Goal: Task Accomplishment & Management: Manage account settings

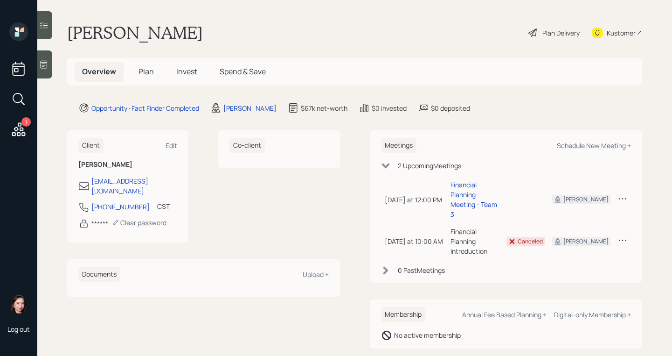
click at [535, 30] on icon at bounding box center [533, 32] width 8 height 8
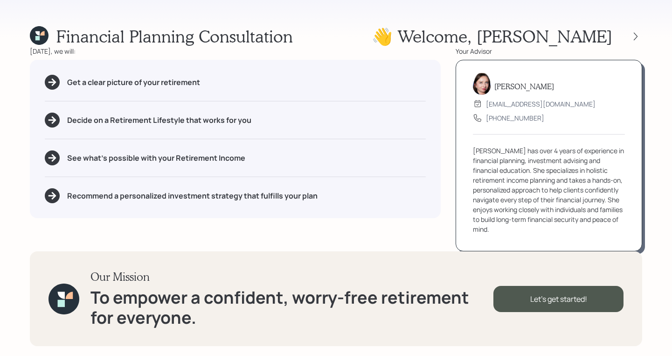
click at [632, 30] on div at bounding box center [628, 36] width 30 height 13
click at [637, 38] on icon at bounding box center [635, 36] width 9 height 9
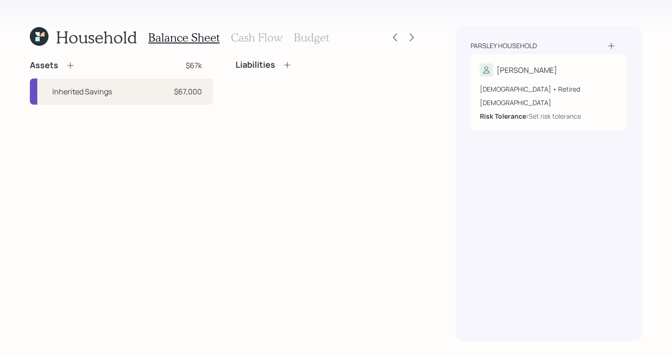
click at [49, 37] on div "Household" at bounding box center [83, 37] width 107 height 20
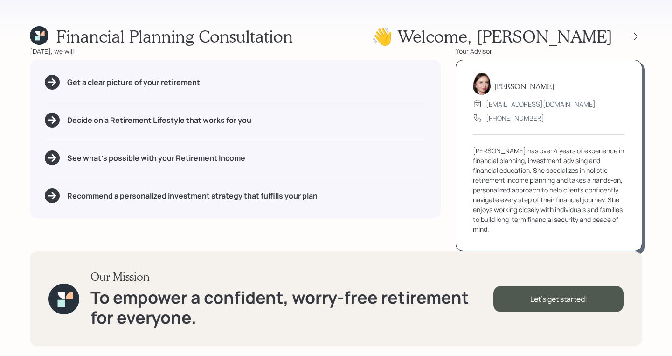
click at [409, 32] on div "Financial Planning Consultation 👋 Welcome , Charles" at bounding box center [336, 36] width 613 height 20
click at [346, 27] on div "Financial Planning Consultation 👋 Welcome , Charles" at bounding box center [336, 36] width 613 height 20
click at [638, 32] on icon at bounding box center [635, 36] width 9 height 9
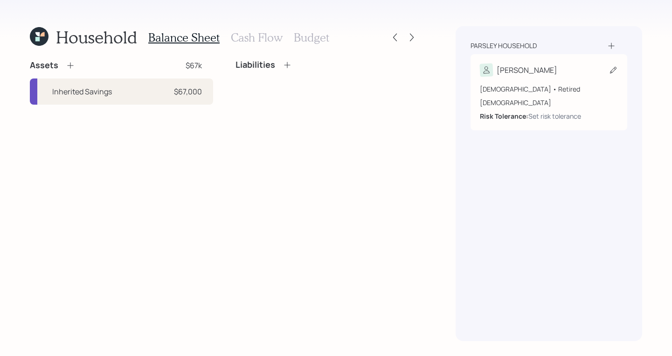
click at [579, 80] on div "45 years old • Retired Male Risk Tolerance: Set risk tolerance" at bounding box center [549, 99] width 138 height 44
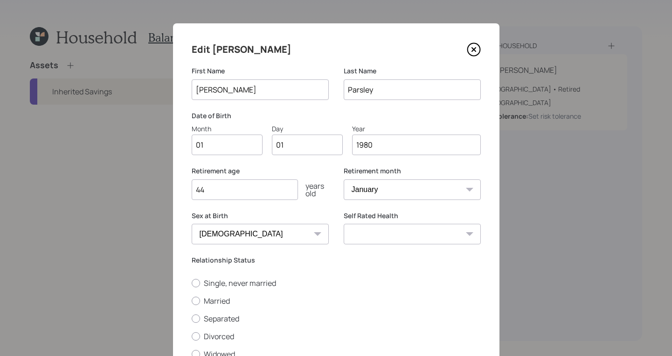
click at [231, 150] on input "01" at bounding box center [227, 144] width 71 height 21
type input "0"
type input "01"
type input "0"
type input "28"
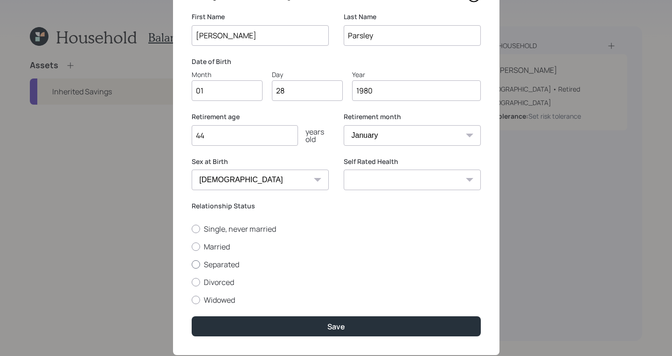
scroll to position [77, 0]
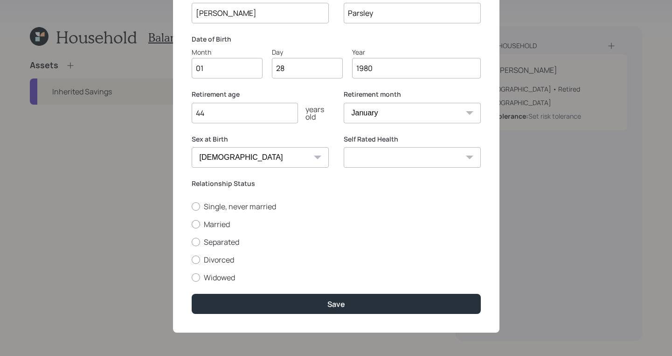
click at [387, 161] on select "Excellent Very Good Good Fair Poor" at bounding box center [412, 157] width 137 height 21
select select "poor"
click at [344, 147] on select "Excellent Very Good Good Fair Poor" at bounding box center [412, 157] width 137 height 21
click at [195, 210] on label "Single, never married" at bounding box center [336, 206] width 289 height 10
click at [192, 206] on input "Single, never married" at bounding box center [191, 206] width 0 height 0
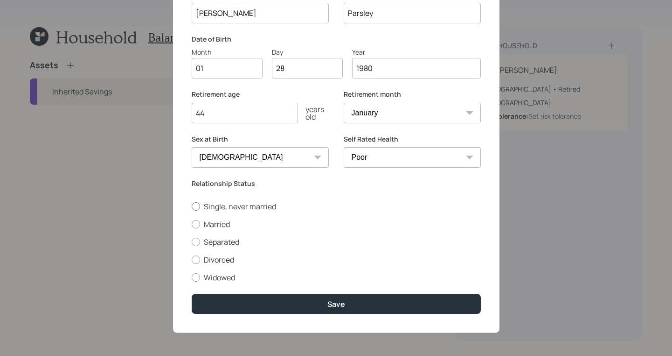
radio input "true"
click at [194, 205] on div at bounding box center [196, 206] width 5 height 5
click at [192, 206] on input "Single, never married" at bounding box center [191, 206] width 0 height 0
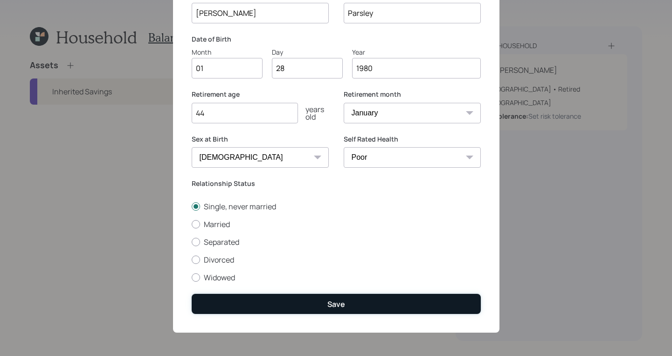
click at [336, 310] on button "Save" at bounding box center [336, 304] width 289 height 20
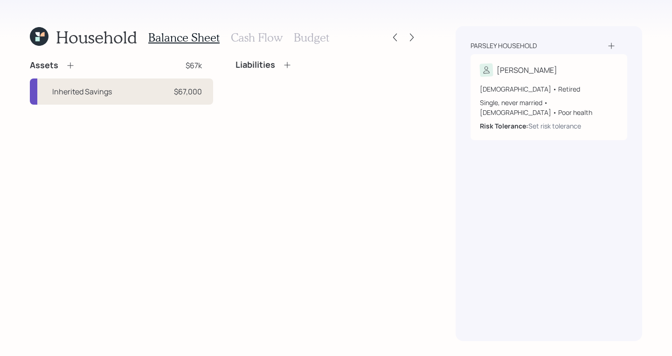
click at [137, 86] on div "Inherited Savings $67,000" at bounding box center [121, 91] width 183 height 26
select select "cash"
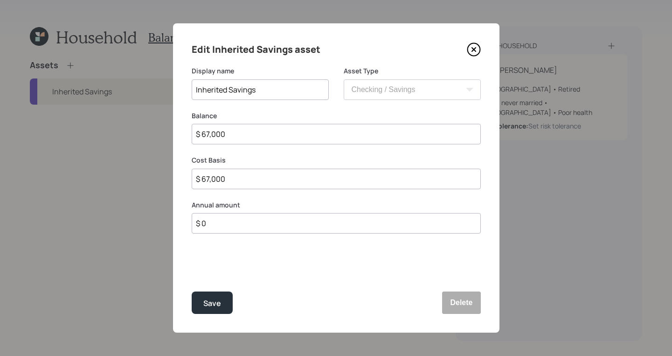
click at [259, 138] on input "$ 67,000" at bounding box center [336, 134] width 289 height 21
type input "$ 6,700"
type input "$ 670"
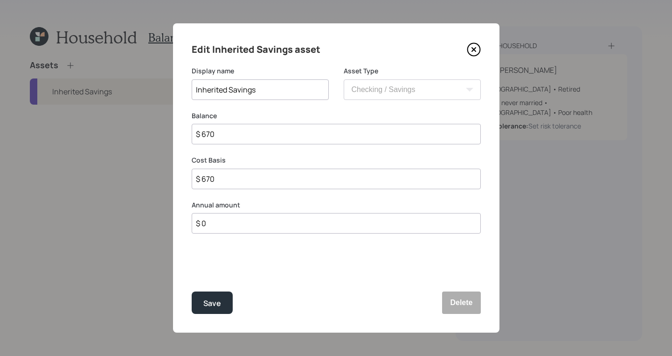
type input "$ 67"
type input "$ 675"
type input "$ 6,750"
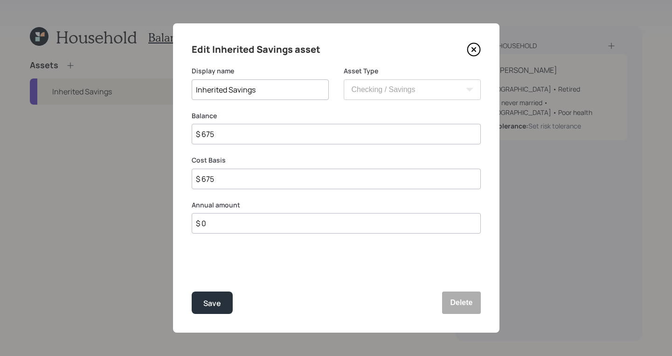
type input "$ 6,750"
type input "$ 67,500"
click at [227, 296] on button "Save" at bounding box center [212, 302] width 41 height 22
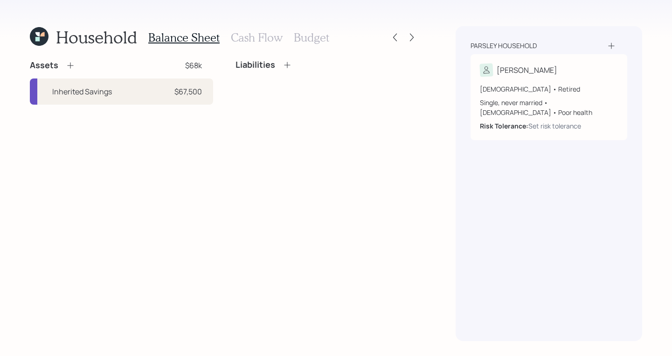
click at [70, 66] on icon at bounding box center [70, 65] width 9 height 9
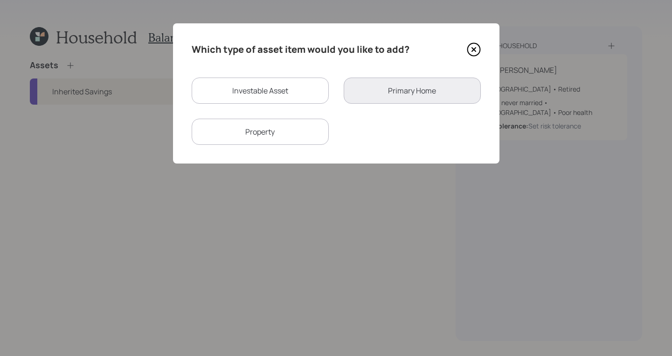
click at [311, 96] on div "Investable Asset" at bounding box center [260, 90] width 137 height 26
select select "taxable"
select select "balanced"
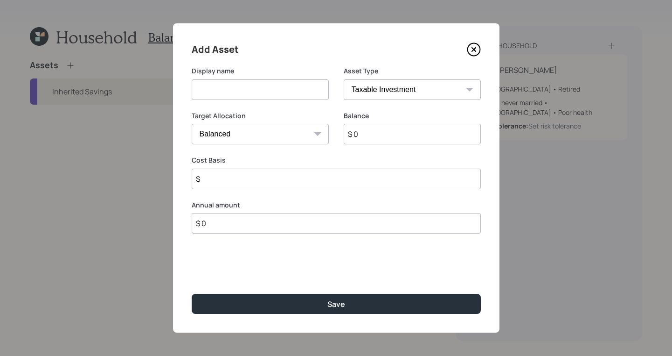
click at [291, 89] on input at bounding box center [260, 89] width 137 height 21
type input "checking/savings"
click at [375, 85] on select "SEP IRA IRA Roth IRA 401(k) Roth 401(k) 403(b) Roth 403(b) 457(b) Roth 457(b) H…" at bounding box center [412, 89] width 137 height 21
select select "cash"
click at [344, 79] on select "SEP IRA IRA Roth IRA 401(k) Roth 401(k) 403(b) Roth 403(b) 457(b) Roth 457(b) H…" at bounding box center [412, 89] width 137 height 21
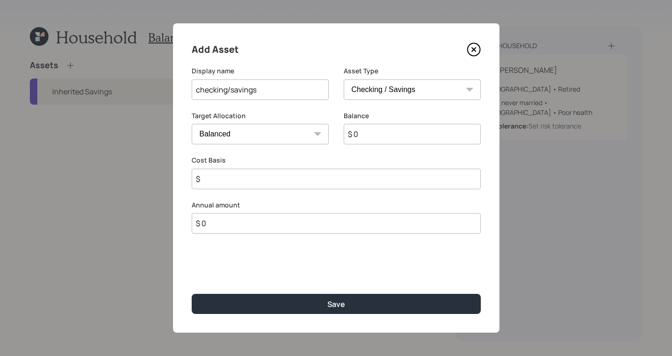
type input "$"
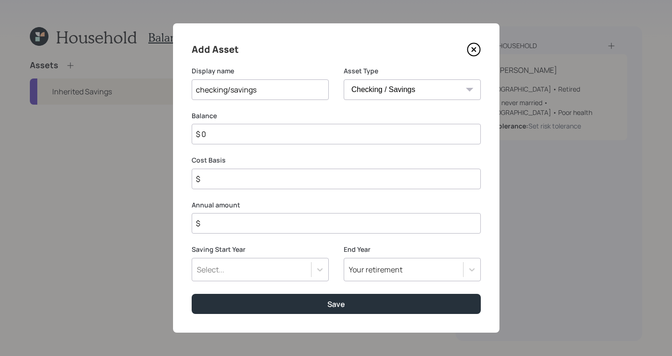
click at [246, 130] on input "$ 0" at bounding box center [336, 134] width 289 height 21
type input "$"
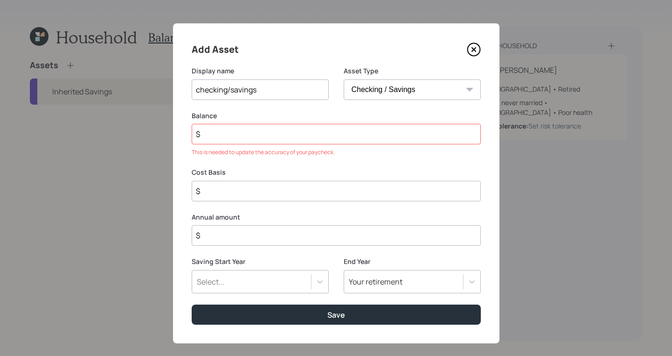
type input "$ 5"
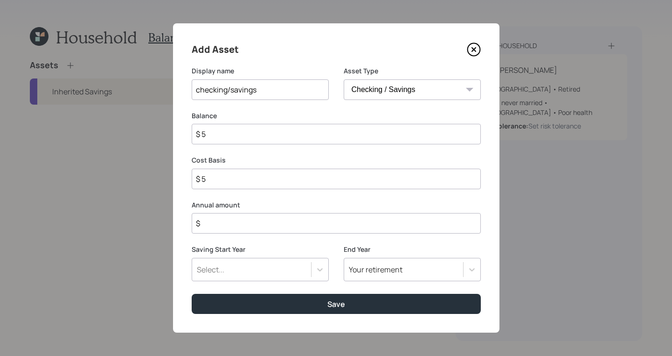
type input "$ 50"
type input "$ 500"
click at [251, 227] on input "$" at bounding box center [336, 223] width 289 height 21
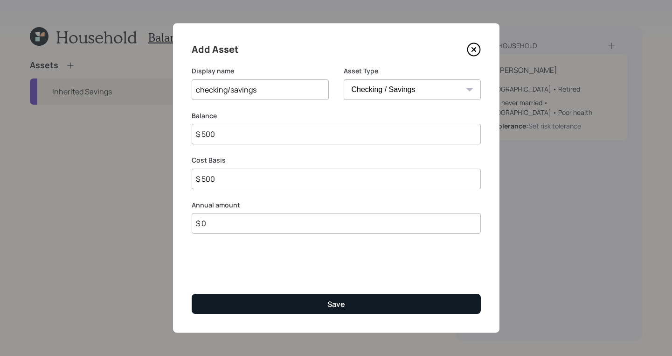
type input "$ 0"
click at [385, 304] on button "Save" at bounding box center [336, 304] width 289 height 20
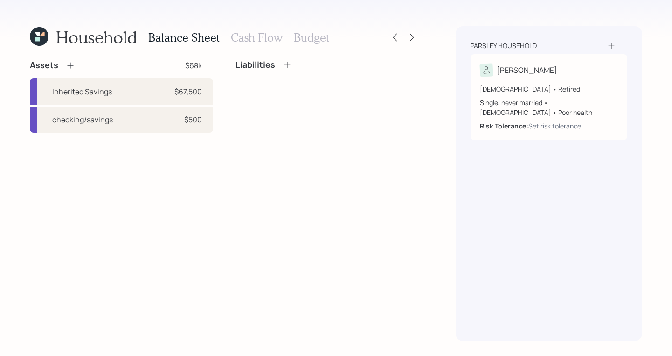
click at [70, 62] on icon at bounding box center [70, 65] width 9 height 9
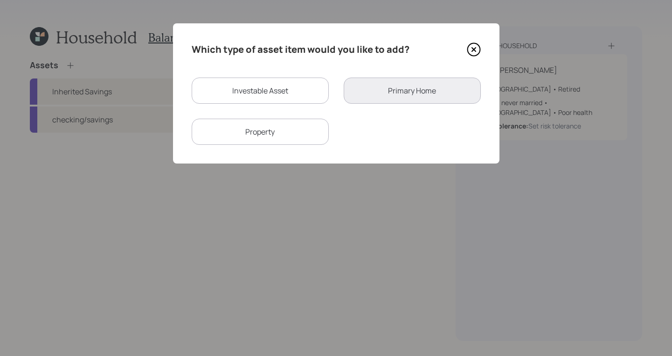
click at [315, 99] on div "Investable Asset" at bounding box center [260, 90] width 137 height 26
select select "taxable"
select select "balanced"
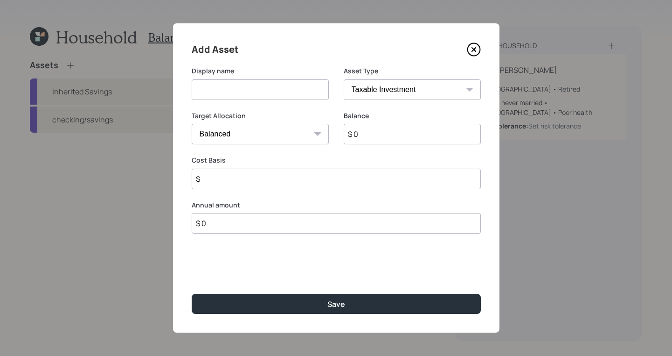
click at [319, 91] on input at bounding box center [260, 89] width 137 height 21
type input "IRA"
click at [423, 138] on input "$ 0" at bounding box center [412, 134] width 137 height 21
type input "$ 18,000"
click at [272, 179] on input "$" at bounding box center [336, 178] width 289 height 21
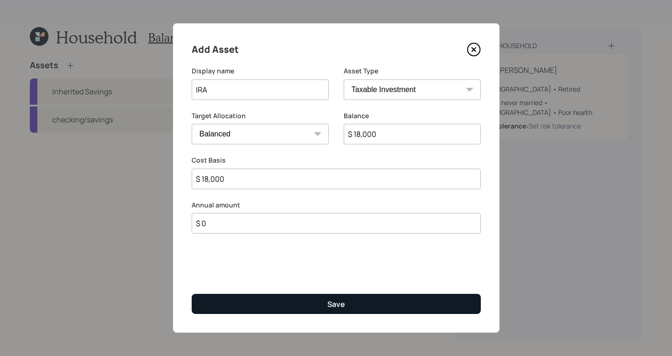
type input "$ 18,000"
click at [335, 294] on button "Save" at bounding box center [336, 304] width 289 height 20
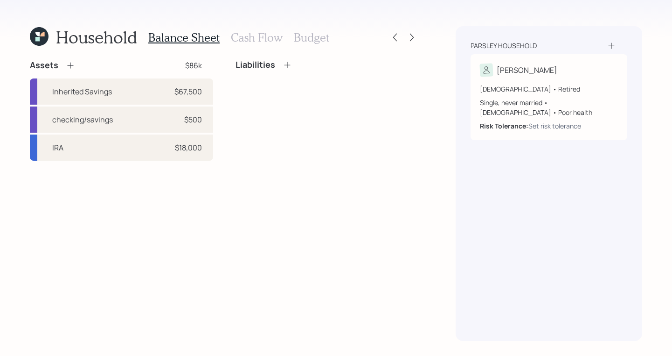
click at [281, 63] on div "Liabilities" at bounding box center [264, 65] width 56 height 10
click at [289, 65] on icon at bounding box center [287, 65] width 6 height 6
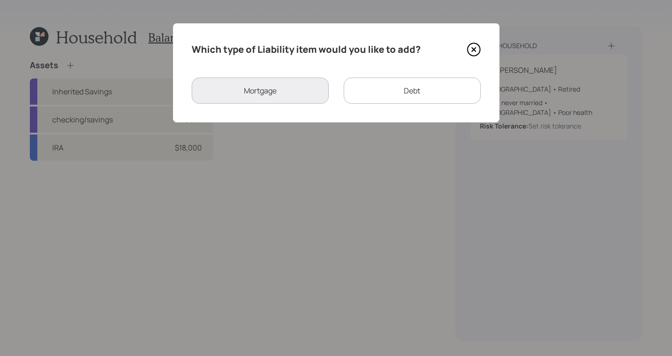
click at [398, 98] on div "Debt" at bounding box center [412, 90] width 137 height 26
select select "credit_card"
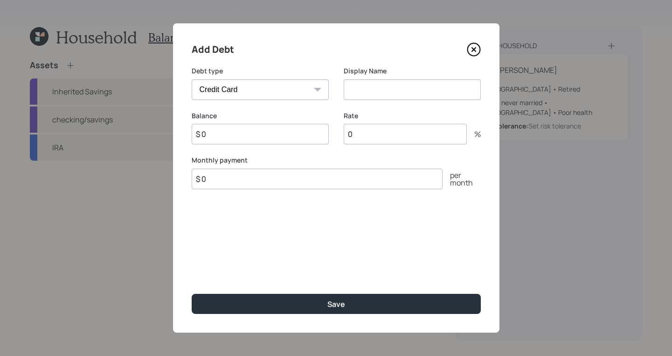
click at [398, 99] on div at bounding box center [412, 89] width 137 height 21
click at [394, 93] on input at bounding box center [412, 89] width 137 height 21
click at [398, 91] on input "Credit Crad" at bounding box center [412, 89] width 137 height 21
type input "Credit Card"
drag, startPoint x: 231, startPoint y: 126, endPoint x: 228, endPoint y: 144, distance: 17.5
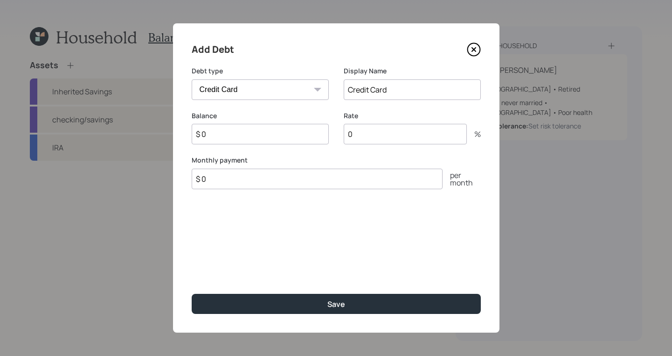
click at [228, 143] on div "Balance $ 0" at bounding box center [260, 128] width 137 height 34
click at [228, 144] on input "$ 0" at bounding box center [260, 134] width 137 height 21
type input "$ 3,000"
click at [432, 146] on div "Rate 0 %" at bounding box center [412, 133] width 137 height 45
click at [427, 126] on input "0" at bounding box center [405, 134] width 123 height 21
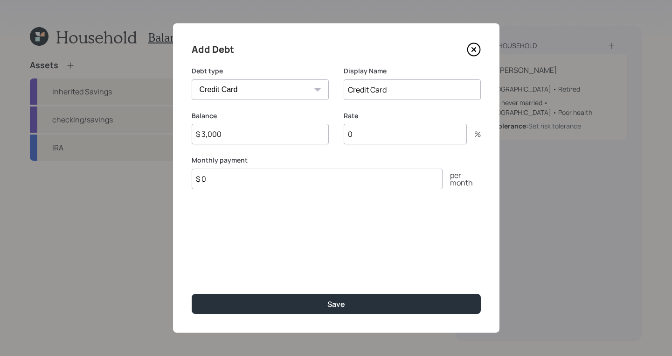
click at [385, 132] on input "0" at bounding box center [405, 134] width 123 height 21
click at [400, 134] on input "number" at bounding box center [405, 134] width 123 height 21
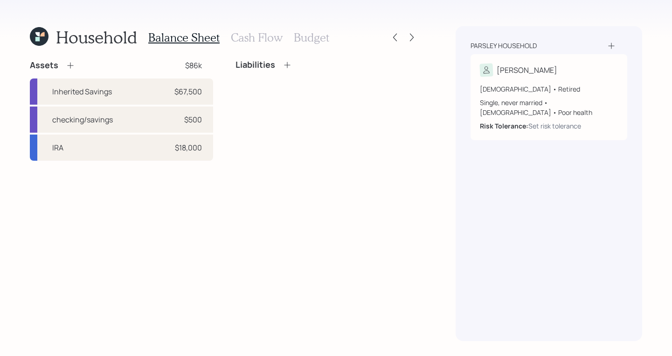
click at [348, 175] on div "Assets $86k Inherited Savings $67,500 checking/savings $500 IRA $18,000 Liabili…" at bounding box center [224, 200] width 389 height 281
click at [347, 118] on div "Liabilities" at bounding box center [327, 110] width 183 height 101
click at [289, 69] on icon at bounding box center [287, 64] width 9 height 9
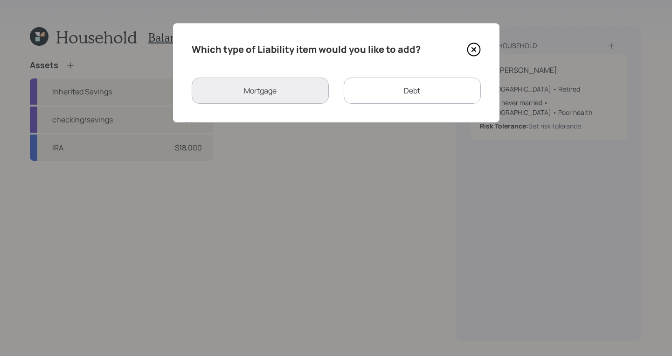
click at [405, 97] on div "Debt" at bounding box center [412, 90] width 137 height 26
select select "credit_card"
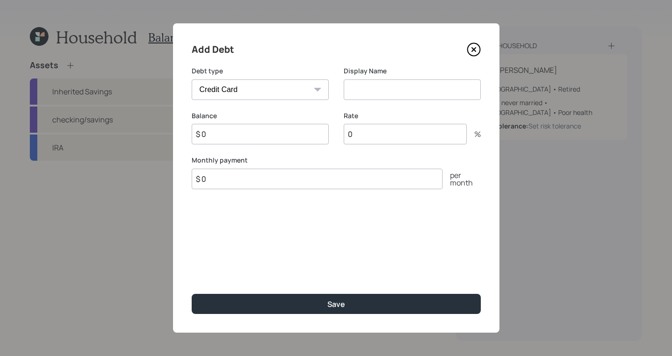
click at [382, 97] on input at bounding box center [412, 89] width 137 height 21
type input "Credit Card"
click at [298, 137] on input "$ 0" at bounding box center [260, 134] width 137 height 21
type input "$ 3,000"
click at [385, 132] on input "0" at bounding box center [405, 134] width 123 height 21
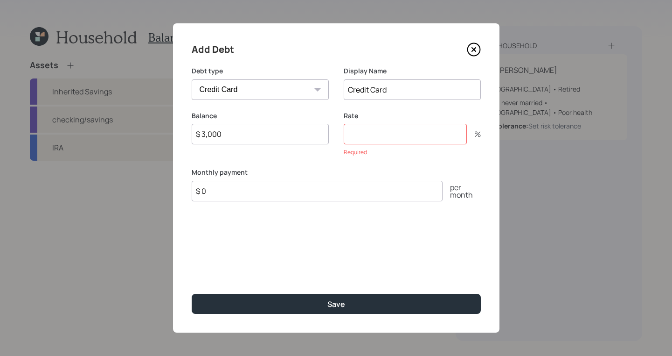
click at [362, 132] on input "number" at bounding box center [405, 134] width 123 height 21
type input "20"
click at [243, 177] on input "$ 0" at bounding box center [317, 178] width 251 height 21
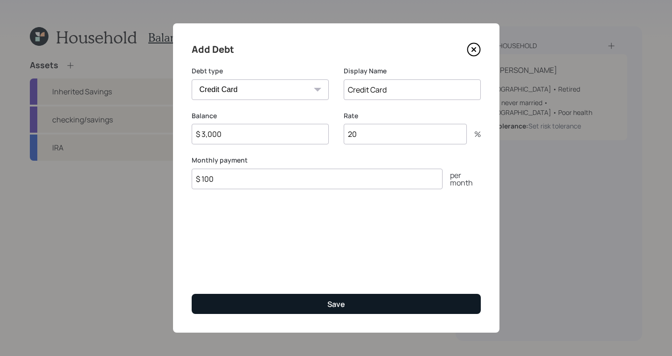
type input "$ 100"
click at [410, 307] on button "Save" at bounding box center [336, 304] width 289 height 20
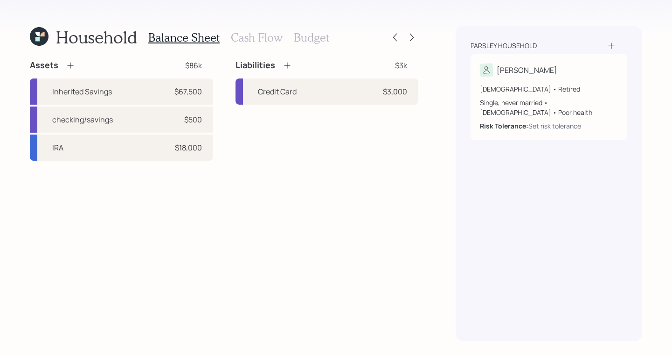
click at [251, 42] on h3 "Cash Flow" at bounding box center [257, 38] width 52 height 14
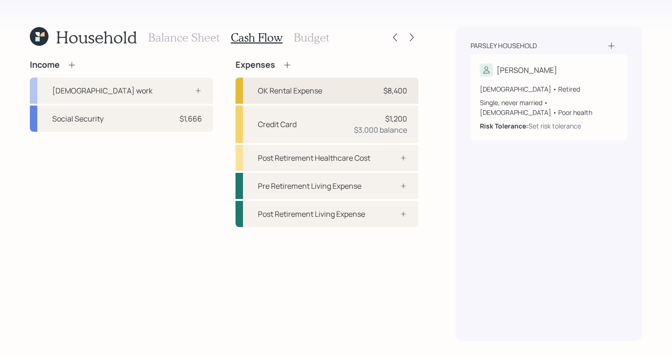
click at [326, 99] on div "OK Rental Expense $8,400" at bounding box center [327, 90] width 183 height 26
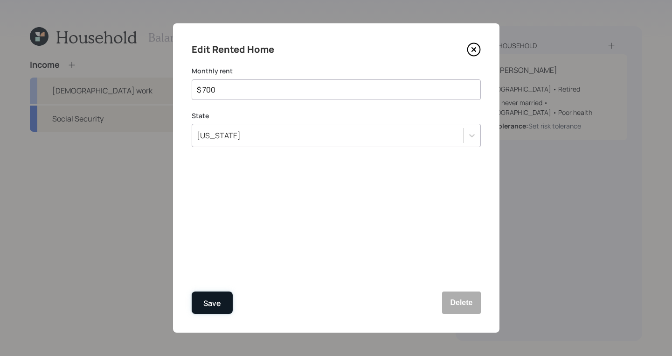
click at [210, 301] on div "Save" at bounding box center [212, 303] width 18 height 13
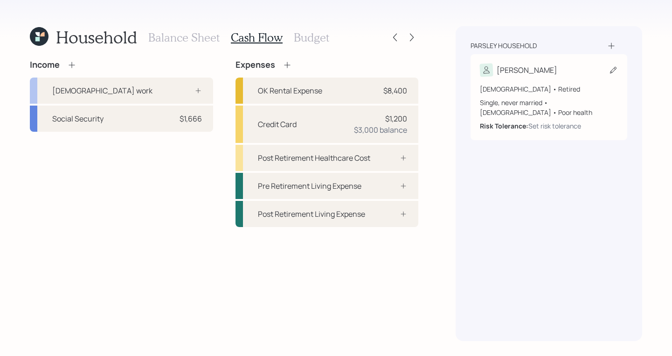
click at [553, 69] on div "Charles" at bounding box center [549, 69] width 138 height 13
select select "poor"
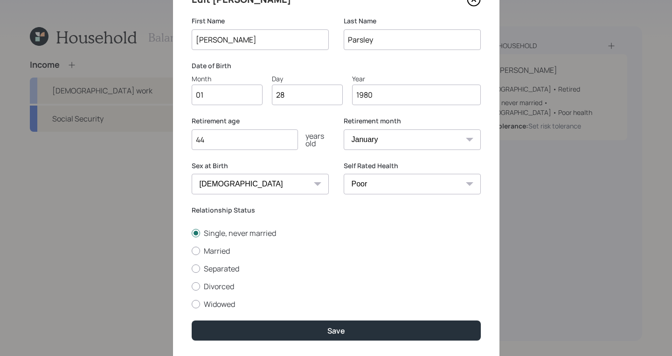
scroll to position [77, 0]
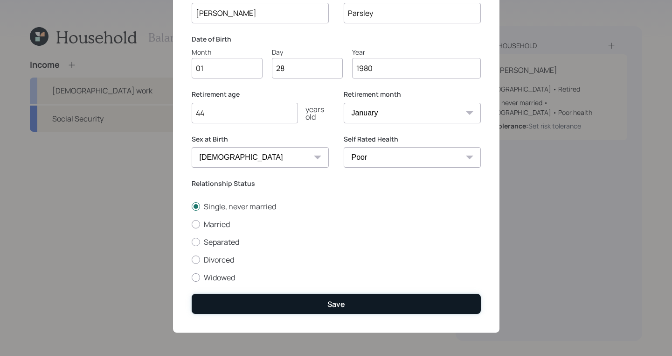
click at [383, 307] on button "Save" at bounding box center [336, 304] width 289 height 20
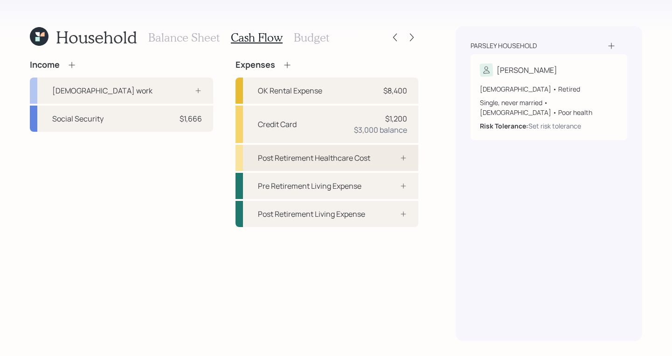
click at [349, 161] on div "Post Retirement Healthcare Cost" at bounding box center [314, 157] width 112 height 11
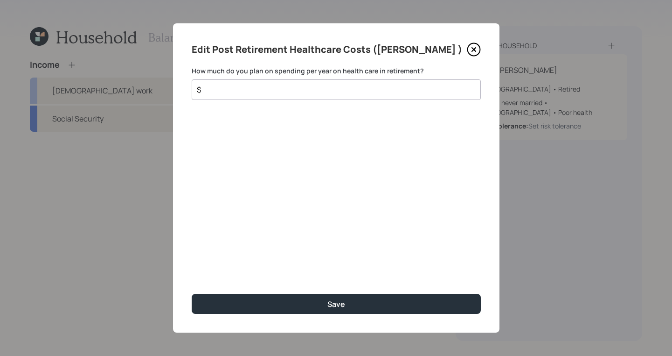
click at [271, 85] on input "$" at bounding box center [332, 89] width 273 height 11
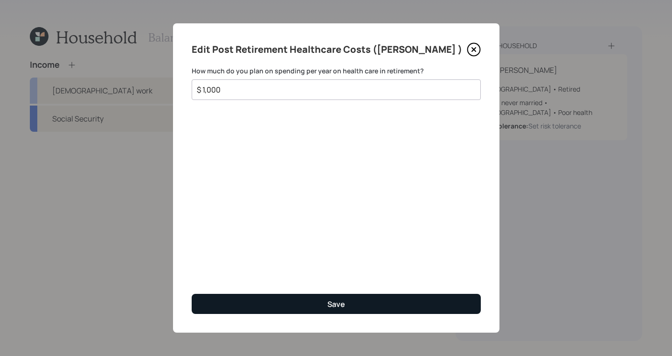
type input "$ 1,000"
click at [336, 308] on div "Save" at bounding box center [337, 304] width 18 height 10
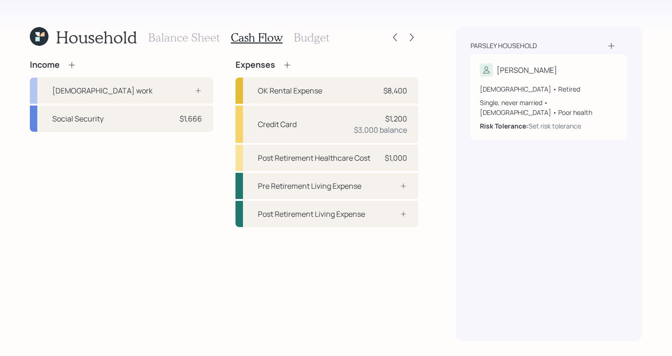
click at [311, 36] on h3 "Budget" at bounding box center [311, 38] width 35 height 14
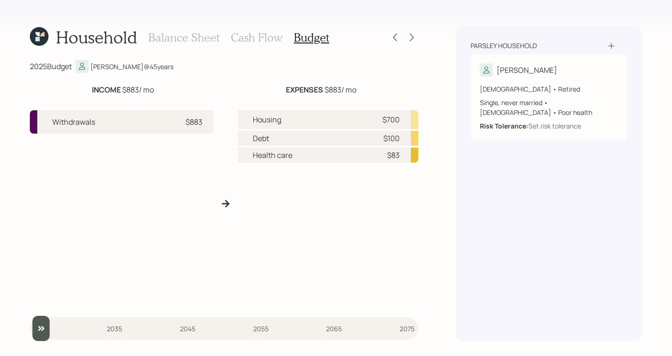
click at [260, 40] on h3 "Cash Flow" at bounding box center [257, 38] width 52 height 14
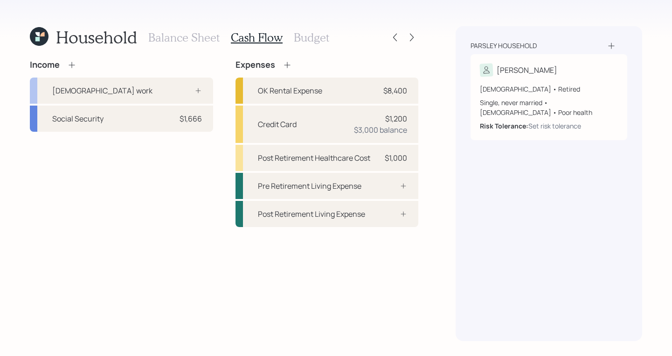
click at [317, 42] on h3 "Budget" at bounding box center [311, 38] width 35 height 14
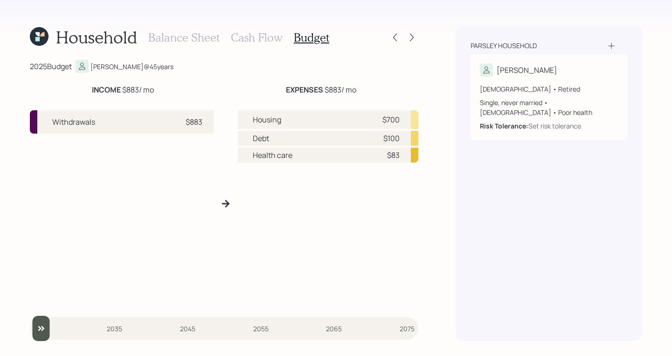
click at [253, 33] on h3 "Cash Flow" at bounding box center [257, 38] width 52 height 14
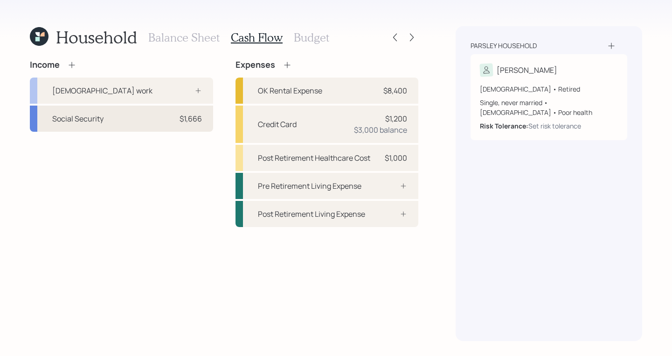
click at [115, 123] on div "Social Security $1,666" at bounding box center [121, 118] width 183 height 26
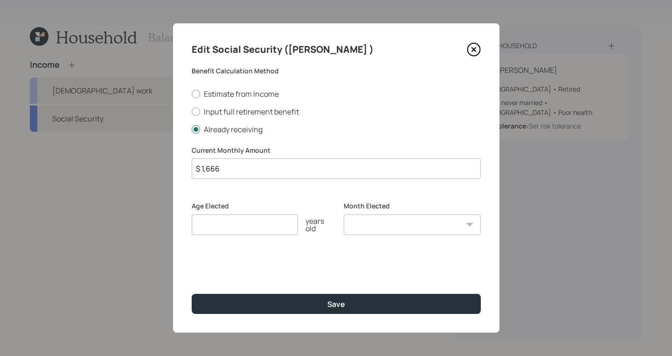
click at [227, 223] on input "number" at bounding box center [245, 224] width 106 height 21
click at [478, 53] on icon at bounding box center [474, 49] width 13 height 13
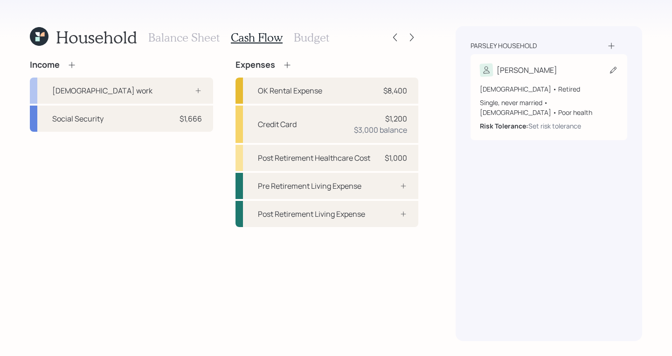
click at [573, 77] on div "45 years old • Retired Single, never married • Male • Poor health Risk Toleranc…" at bounding box center [549, 104] width 138 height 54
select select "poor"
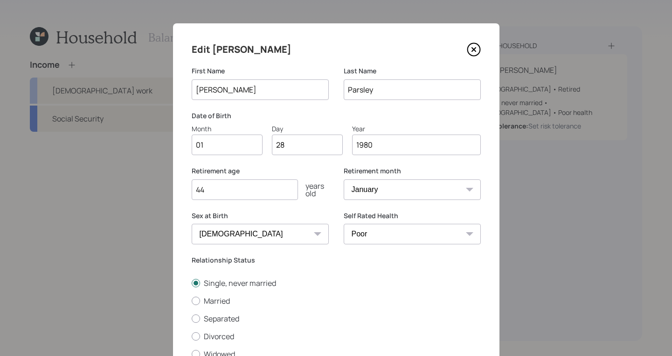
click at [241, 185] on input "44" at bounding box center [245, 189] width 106 height 21
type input "4"
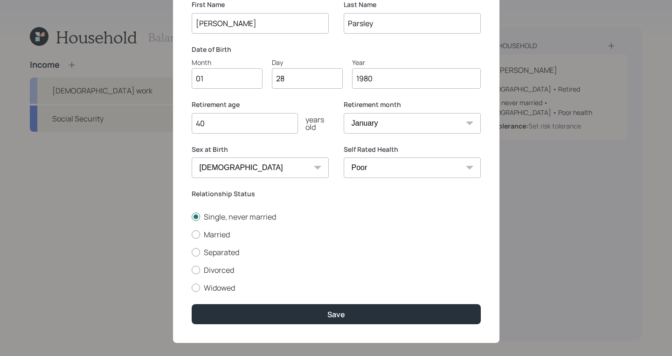
scroll to position [77, 0]
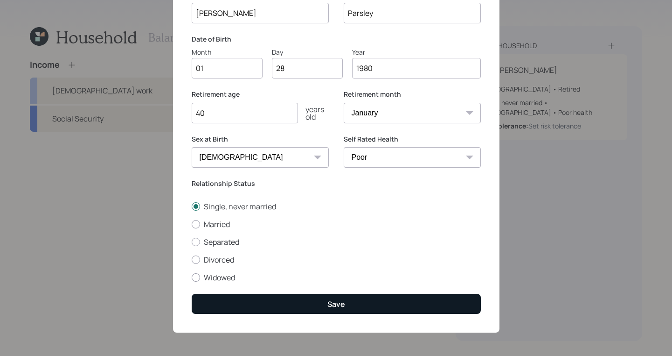
type input "40"
click at [349, 306] on button "Save" at bounding box center [336, 304] width 289 height 20
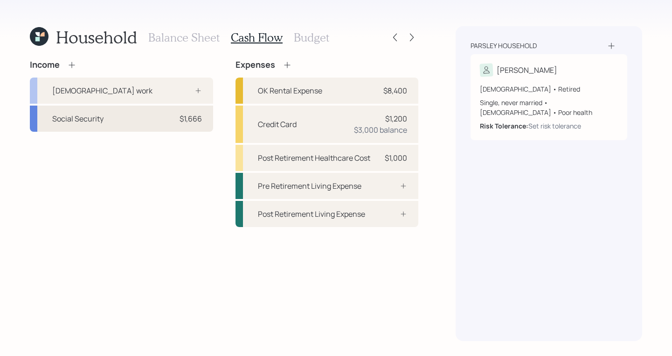
click at [116, 130] on div "Social Security $1,666" at bounding box center [121, 118] width 183 height 26
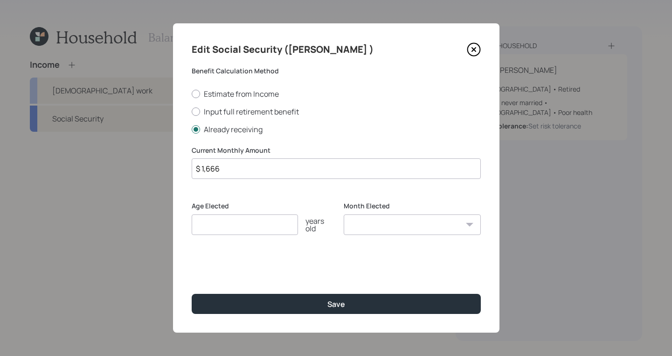
click at [220, 225] on input "number" at bounding box center [245, 224] width 106 height 21
type input "40"
click at [316, 317] on div "Edit Social Security (Charles ) Benefit Calculation Method Estimate from Income…" at bounding box center [336, 177] width 327 height 309
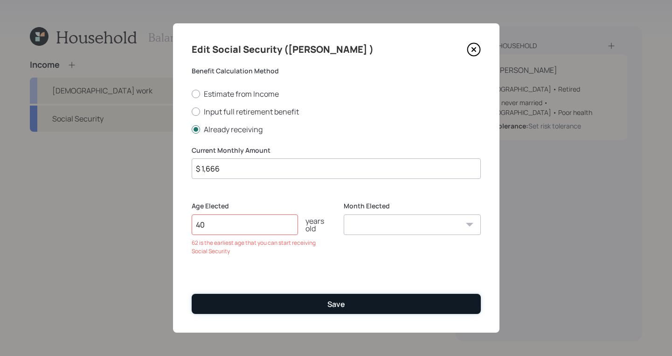
click at [317, 301] on button "Save" at bounding box center [336, 304] width 289 height 20
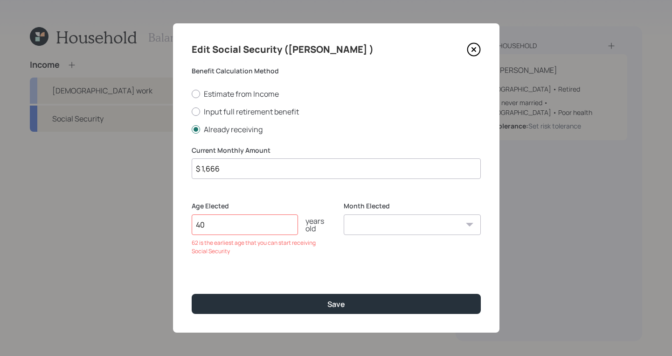
drag, startPoint x: 254, startPoint y: 217, endPoint x: 135, endPoint y: 192, distance: 121.3
click at [134, 196] on div "Edit Social Security (Charles ) Benefit Calculation Method Estimate from Income…" at bounding box center [336, 178] width 672 height 356
drag, startPoint x: 231, startPoint y: 218, endPoint x: 150, endPoint y: 207, distance: 82.0
click at [152, 207] on div "Edit Social Security (Charles ) Benefit Calculation Method Estimate from Income…" at bounding box center [336, 178] width 672 height 356
drag, startPoint x: 207, startPoint y: 223, endPoint x: 215, endPoint y: 225, distance: 8.3
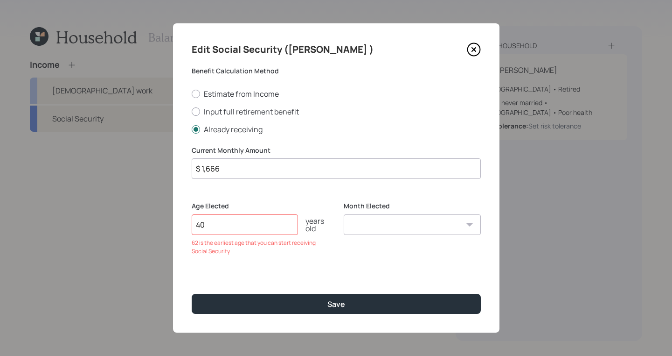
click at [215, 225] on input "40" at bounding box center [245, 224] width 106 height 21
drag, startPoint x: 216, startPoint y: 225, endPoint x: 149, endPoint y: 196, distance: 72.9
click at [137, 203] on div "Edit Social Security (Charles ) Benefit Calculation Method Estimate from Income…" at bounding box center [336, 178] width 672 height 356
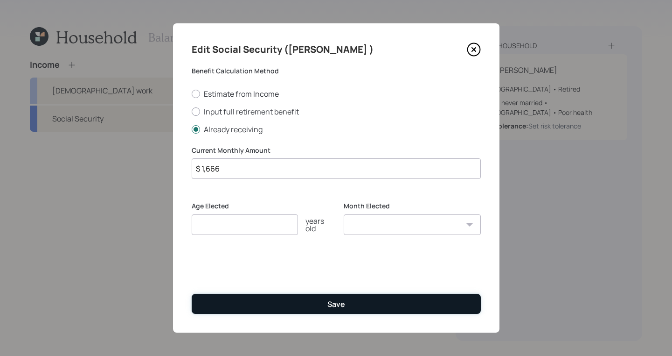
click at [357, 305] on button "Save" at bounding box center [336, 304] width 289 height 20
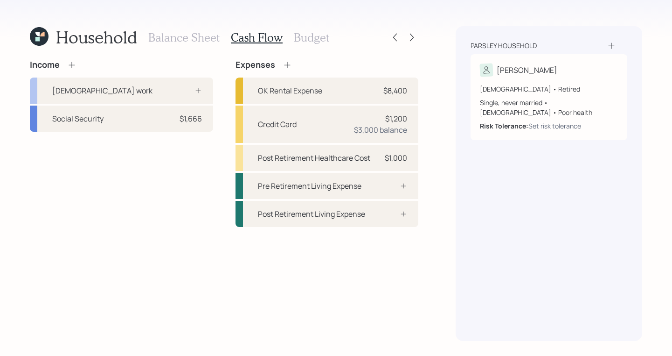
click at [292, 31] on div "Balance Sheet Cash Flow Budget" at bounding box center [238, 37] width 181 height 22
click at [299, 33] on h3 "Budget" at bounding box center [311, 38] width 35 height 14
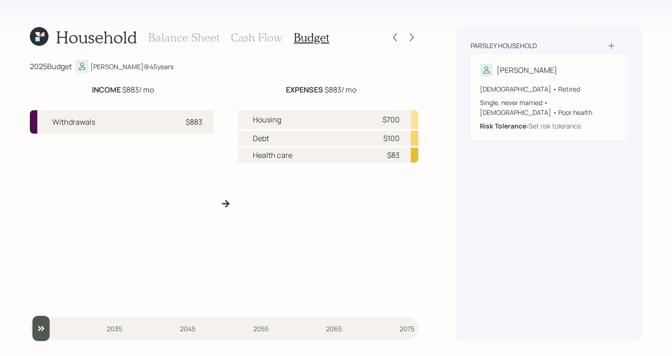
click at [166, 123] on div "Withdrawals $883" at bounding box center [122, 121] width 184 height 23
click at [241, 47] on div "Balance Sheet Cash Flow Budget" at bounding box center [238, 37] width 181 height 22
click at [248, 40] on h3 "Cash Flow" at bounding box center [257, 38] width 52 height 14
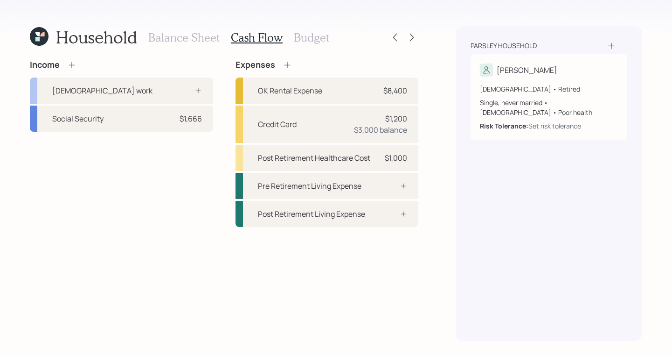
click at [69, 64] on icon at bounding box center [71, 64] width 9 height 9
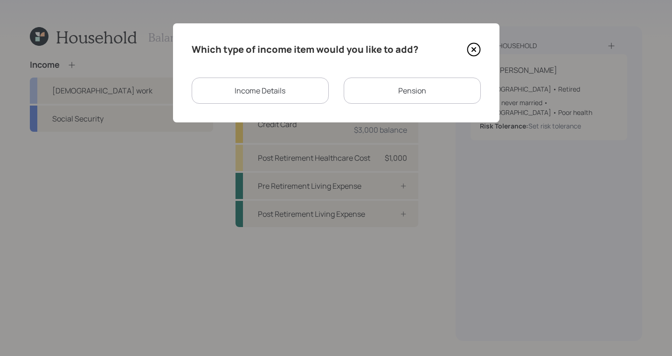
drag, startPoint x: 474, startPoint y: 51, endPoint x: 320, endPoint y: 112, distance: 165.9
click at [475, 51] on icon at bounding box center [474, 49] width 14 height 14
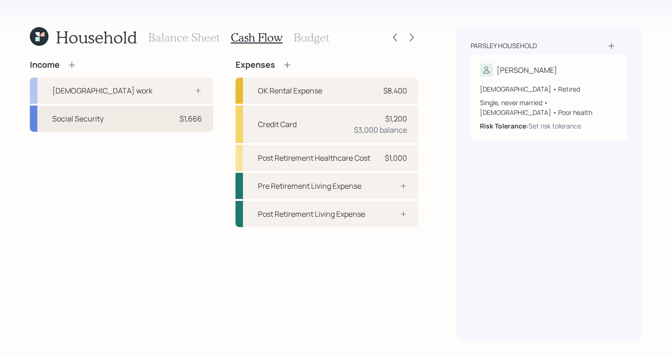
click at [176, 114] on div "$1,666" at bounding box center [188, 118] width 28 height 11
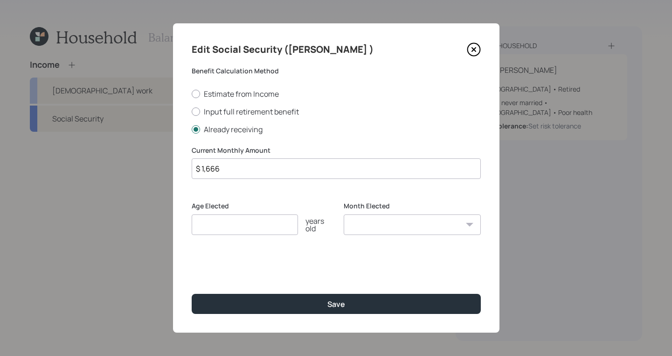
drag, startPoint x: 249, startPoint y: 174, endPoint x: 129, endPoint y: 151, distance: 122.1
click at [126, 151] on div "Edit Social Security (Charles ) Benefit Calculation Method Estimate from Income…" at bounding box center [336, 178] width 672 height 356
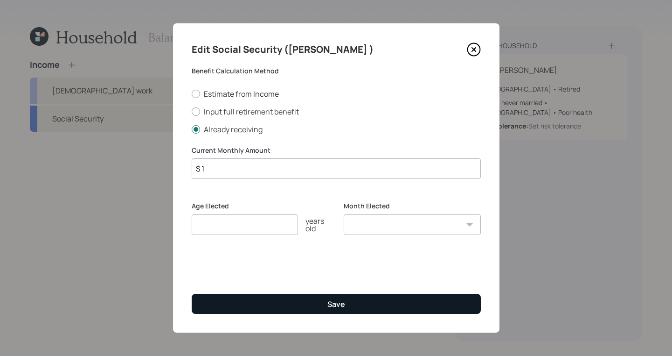
type input "$ 1"
click at [335, 305] on div "Save" at bounding box center [337, 304] width 18 height 10
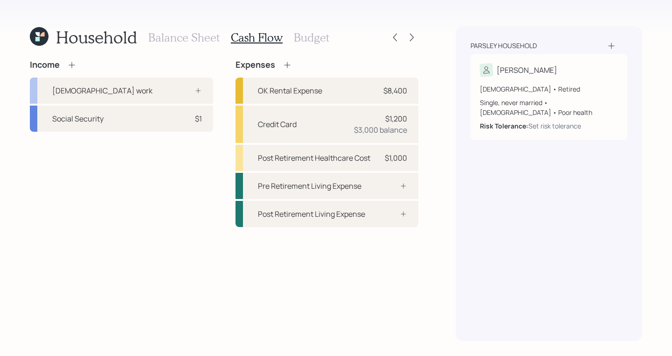
click at [65, 63] on div "Income" at bounding box center [53, 65] width 47 height 10
click at [70, 62] on icon at bounding box center [71, 64] width 9 height 9
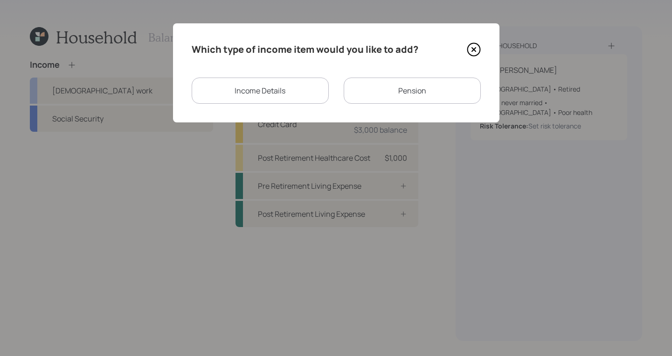
click at [272, 84] on div "Income Details" at bounding box center [260, 90] width 137 height 26
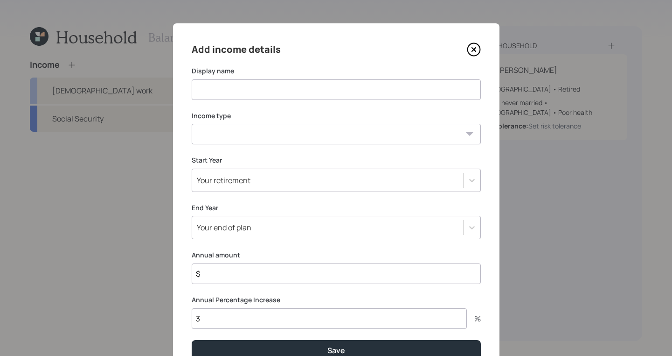
click at [273, 85] on input at bounding box center [336, 89] width 289 height 21
drag, startPoint x: 268, startPoint y: 90, endPoint x: 202, endPoint y: 93, distance: 66.8
click at [202, 93] on input "SSI Disability" at bounding box center [336, 89] width 289 height 21
type input "SS Benefits"
click at [457, 132] on select "Full-time work Part-time work Self employment Other" at bounding box center [336, 134] width 289 height 21
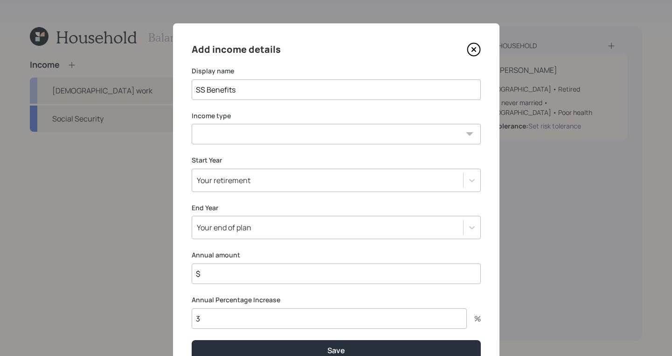
select select "other"
click at [192, 124] on select "Full-time work Part-time work Self employment Other" at bounding box center [336, 134] width 289 height 21
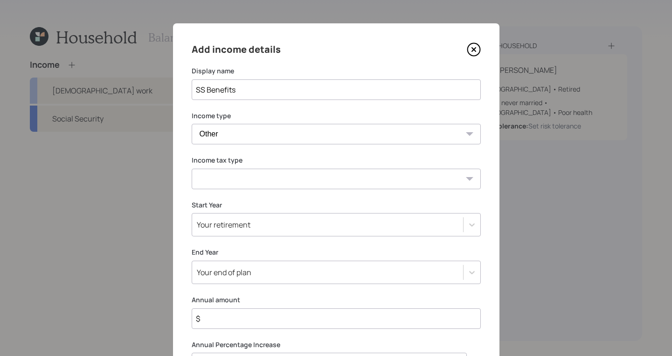
click at [456, 183] on select "Tax-free Earned Self Employment Alimony Royalties Pension / Annuity Interest Di…" at bounding box center [336, 178] width 289 height 21
select select "social_security"
click at [192, 168] on select "Tax-free Earned Self Employment Alimony Royalties Pension / Annuity Interest Di…" at bounding box center [336, 178] width 289 height 21
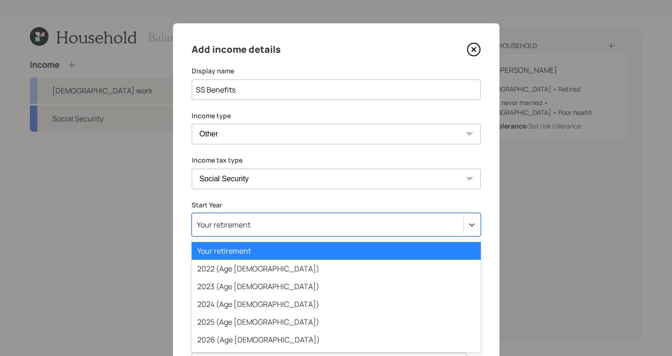
click at [472, 227] on div "option Your retirement selected, 1 of 79. 79 results available. Use Up and Down…" at bounding box center [336, 224] width 289 height 23
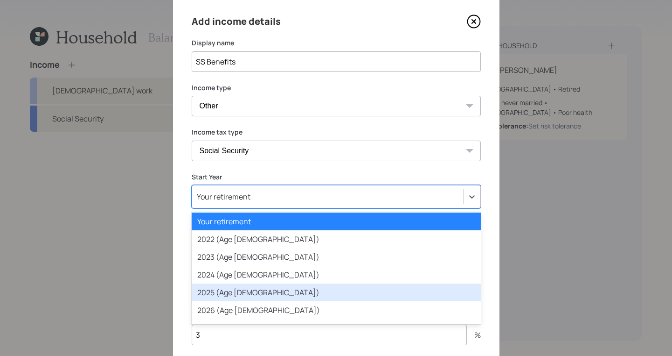
scroll to position [2, 0]
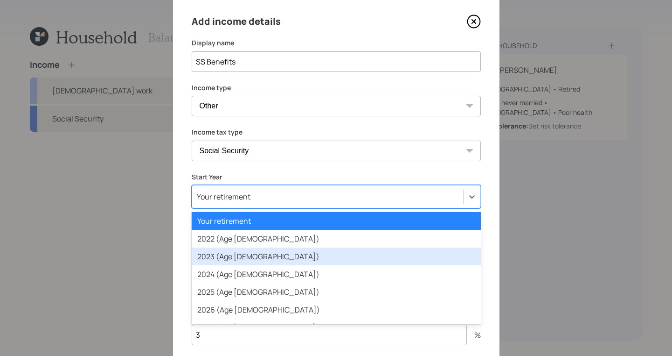
click at [278, 262] on div "2023 (Age 43)" at bounding box center [336, 256] width 289 height 18
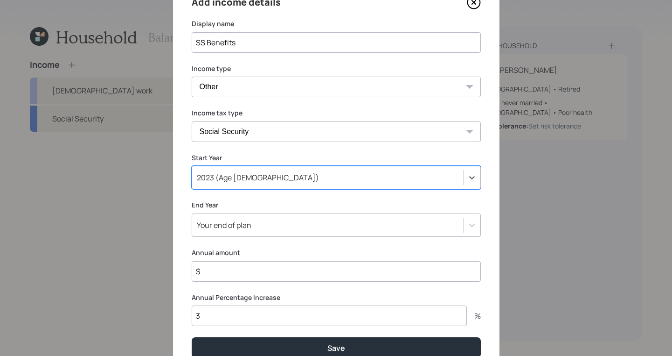
scroll to position [47, 0]
drag, startPoint x: 264, startPoint y: 255, endPoint x: 264, endPoint y: 260, distance: 5.6
click at [265, 255] on label "Annual amount" at bounding box center [336, 252] width 289 height 9
click at [265, 267] on input "$" at bounding box center [336, 271] width 289 height 21
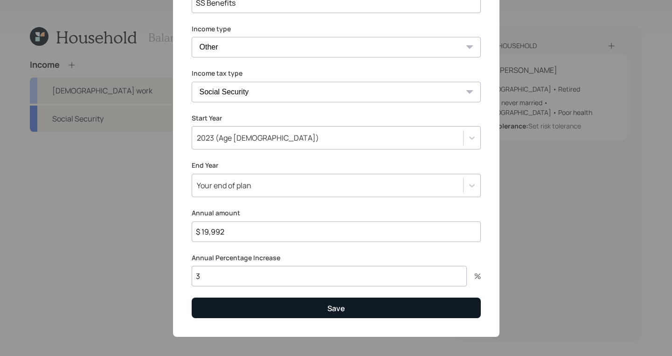
scroll to position [91, 0]
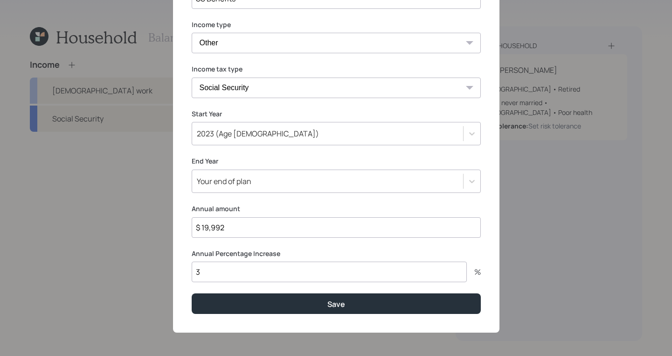
type input "$ 19,992"
click at [327, 272] on input "3" at bounding box center [329, 271] width 275 height 21
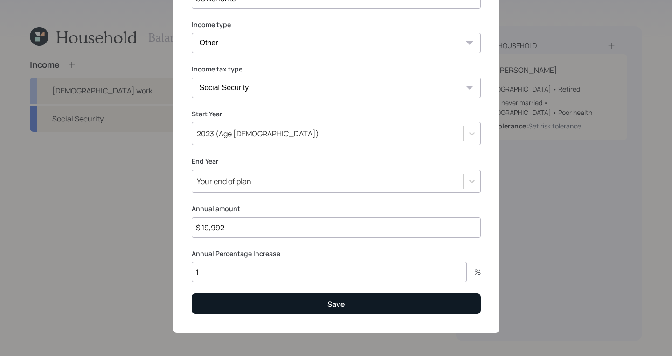
type input "1"
click at [343, 305] on button "Save" at bounding box center [336, 303] width 289 height 20
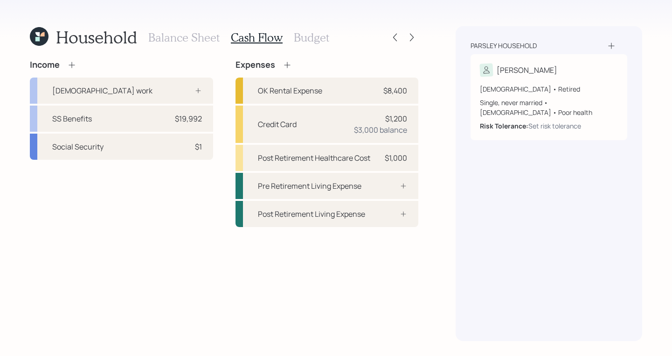
click at [300, 39] on h3 "Budget" at bounding box center [311, 38] width 35 height 14
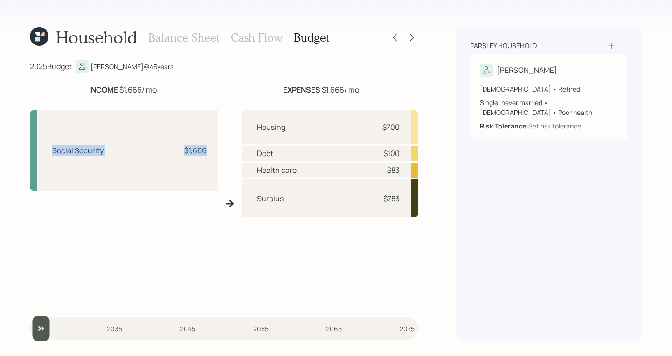
drag, startPoint x: 52, startPoint y: 151, endPoint x: 223, endPoint y: 150, distance: 170.8
click at [223, 151] on div "Social Security $1,666 Housing $700 Debt $100 Health care $83 Surplus $783" at bounding box center [224, 204] width 389 height 202
click at [526, 217] on div "Parsley household Charles 45 years old • Retired Single, never married • Male •…" at bounding box center [549, 183] width 187 height 315
drag, startPoint x: 378, startPoint y: 128, endPoint x: 424, endPoint y: 116, distance: 46.7
click at [424, 116] on div "Household Balance Sheet Cash Flow Budget 2025 Budget Charles @ 45 years INCOME …" at bounding box center [336, 178] width 672 height 356
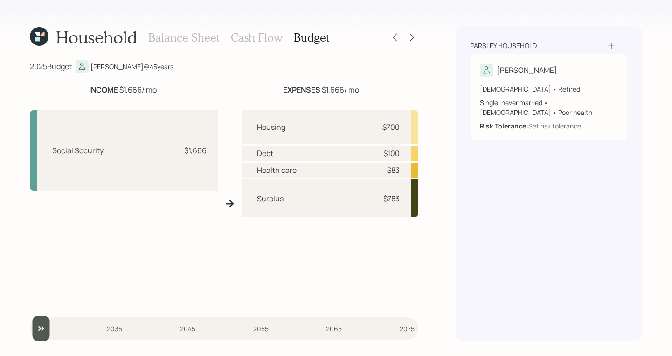
drag, startPoint x: 413, startPoint y: 128, endPoint x: 403, endPoint y: 126, distance: 10.5
click at [413, 128] on div "Housing $700" at bounding box center [330, 127] width 176 height 34
drag, startPoint x: 383, startPoint y: 128, endPoint x: 409, endPoint y: 129, distance: 25.7
click at [406, 129] on div "Housing $700" at bounding box center [330, 127] width 176 height 34
click at [418, 130] on div "Housing $700" at bounding box center [330, 127] width 176 height 34
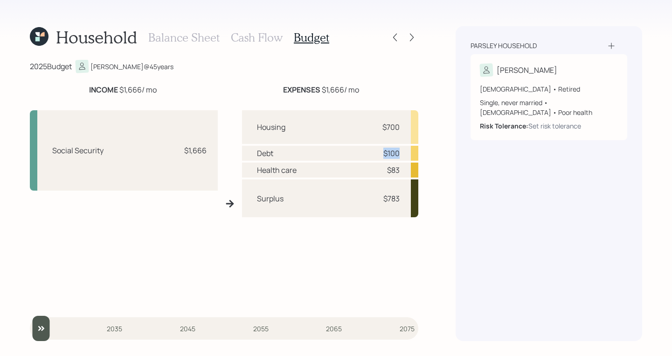
drag, startPoint x: 385, startPoint y: 150, endPoint x: 404, endPoint y: 151, distance: 18.7
click at [404, 150] on div "Debt $100" at bounding box center [330, 153] width 176 height 15
click at [403, 152] on div "Debt $100" at bounding box center [330, 153] width 176 height 15
drag, startPoint x: 390, startPoint y: 170, endPoint x: 434, endPoint y: 170, distance: 43.9
click at [434, 170] on div "Household Balance Sheet Cash Flow Budget 2025 Budget Charles @ 45 years INCOME …" at bounding box center [336, 178] width 672 height 356
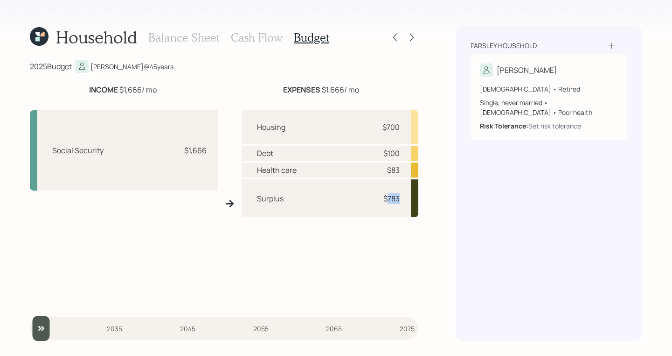
drag, startPoint x: 385, startPoint y: 199, endPoint x: 410, endPoint y: 196, distance: 24.9
click at [402, 199] on div "Surplus $783" at bounding box center [330, 198] width 176 height 38
click at [457, 177] on div "Parsley household Charles 45 years old • Retired Single, never married • Male •…" at bounding box center [549, 183] width 187 height 315
drag, startPoint x: 381, startPoint y: 201, endPoint x: 407, endPoint y: 196, distance: 26.0
click at [406, 197] on div "Surplus $783" at bounding box center [330, 198] width 176 height 38
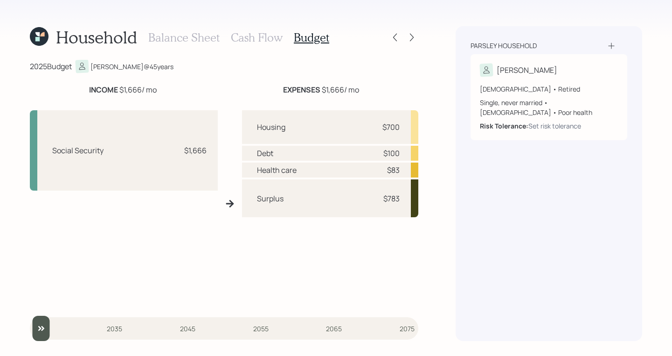
click at [431, 191] on div "Household Balance Sheet Cash Flow Budget 2025 Budget Charles @ 45 years INCOME …" at bounding box center [336, 178] width 672 height 356
click at [401, 195] on div "Surplus $783" at bounding box center [330, 198] width 176 height 38
click at [441, 196] on div "Household Balance Sheet Cash Flow Budget 2025 Budget Charles @ 45 years INCOME …" at bounding box center [336, 178] width 672 height 356
click at [187, 37] on h3 "Balance Sheet" at bounding box center [183, 38] width 71 height 14
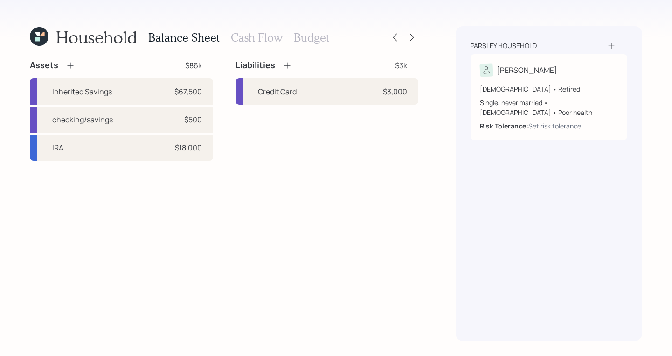
click at [71, 60] on div "Assets" at bounding box center [52, 65] width 45 height 11
click at [71, 63] on icon at bounding box center [70, 65] width 9 height 9
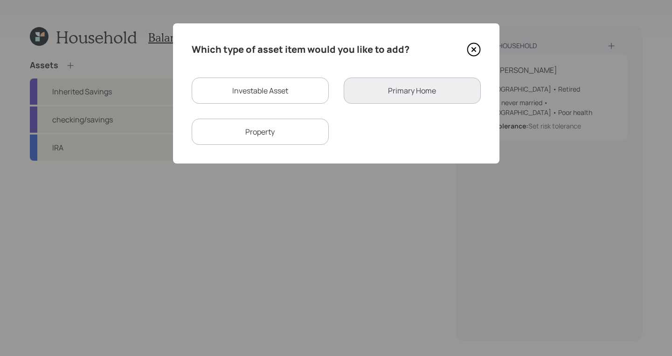
click at [246, 92] on div "Investable Asset" at bounding box center [260, 90] width 137 height 26
select select "taxable"
select select "balanced"
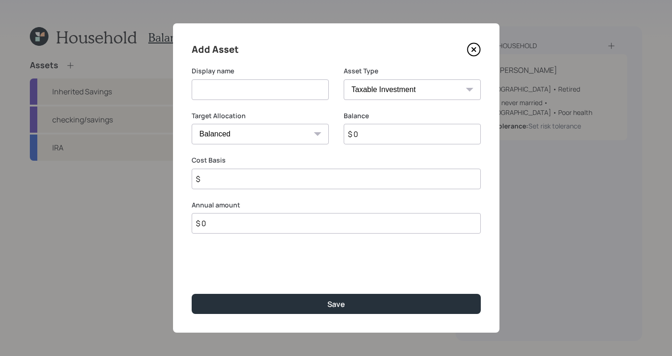
click at [259, 85] on input at bounding box center [260, 89] width 137 height 21
click at [205, 91] on input "Cainbase" at bounding box center [260, 89] width 137 height 21
type input "Coinbase"
click at [433, 86] on select "SEP IRA IRA Roth IRA 401(k) Roth 401(k) 403(b) Roth 403(b) 457(b) Roth 457(b) H…" at bounding box center [412, 89] width 137 height 21
click at [344, 79] on select "SEP IRA IRA Roth IRA 401(k) Roth 401(k) 403(b) Roth 403(b) 457(b) Roth 457(b) H…" at bounding box center [412, 89] width 137 height 21
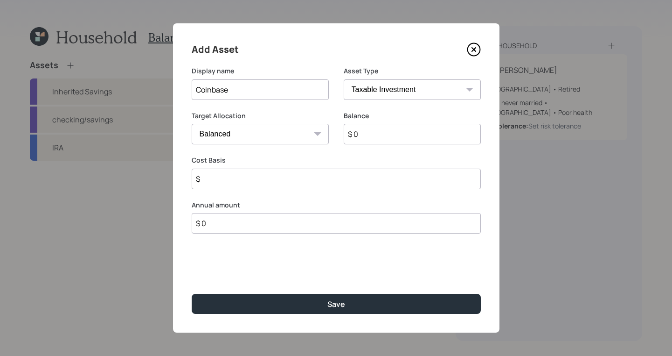
click at [379, 135] on input "$ 0" at bounding box center [412, 134] width 137 height 21
type input "$ 1,000"
click at [297, 181] on input "$" at bounding box center [336, 178] width 289 height 21
click at [245, 176] on input "$" at bounding box center [336, 178] width 289 height 21
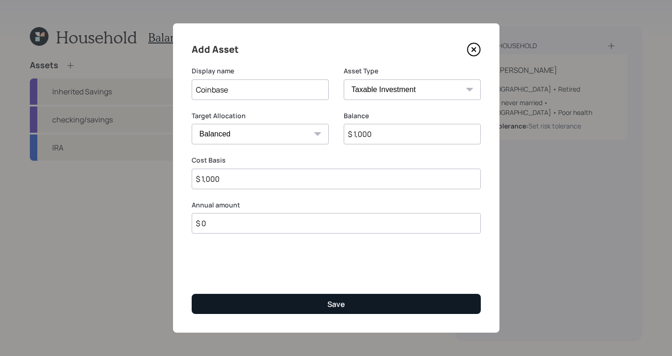
type input "$ 1,000"
click at [318, 300] on button "Save" at bounding box center [336, 304] width 289 height 20
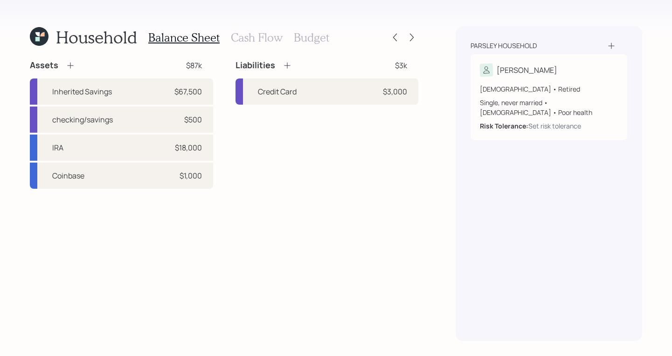
click at [69, 65] on icon at bounding box center [70, 65] width 9 height 9
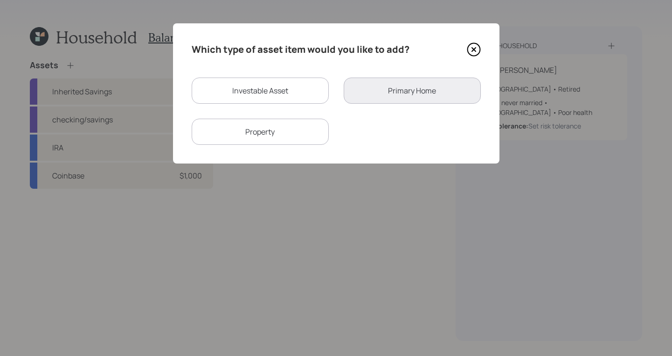
click at [290, 95] on div "Investable Asset" at bounding box center [260, 90] width 137 height 26
select select "taxable"
select select "balanced"
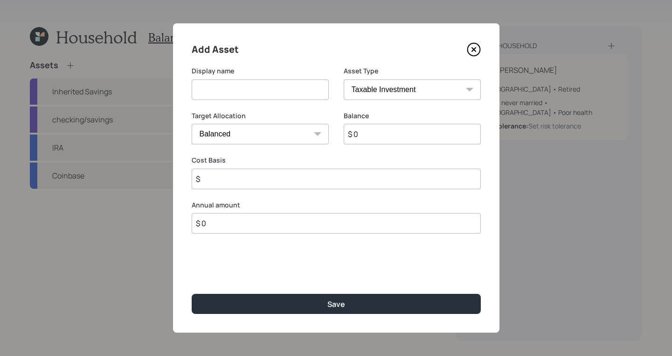
click at [256, 84] on input at bounding box center [260, 89] width 137 height 21
type input "SoFi"
click at [405, 142] on input "$ 0" at bounding box center [412, 134] width 137 height 21
type input "$ 1,500"
click at [319, 184] on input "$" at bounding box center [336, 178] width 289 height 21
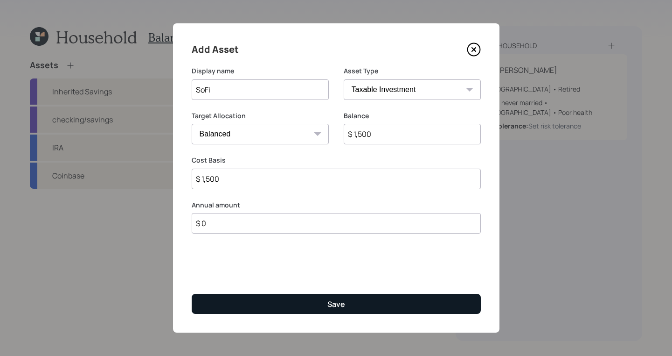
type input "$ 1,500"
click at [314, 294] on button "Save" at bounding box center [336, 304] width 289 height 20
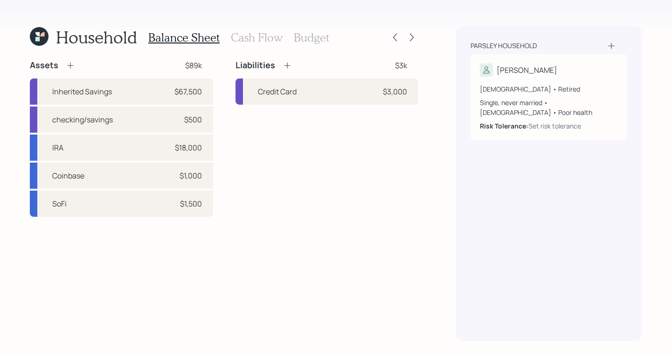
click at [310, 35] on h3 "Budget" at bounding box center [311, 38] width 35 height 14
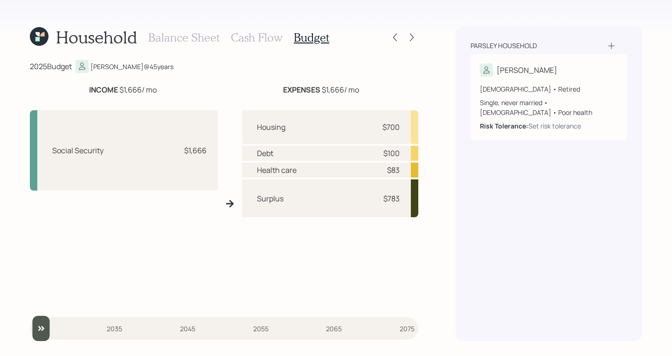
click at [179, 41] on h3 "Balance Sheet" at bounding box center [183, 38] width 71 height 14
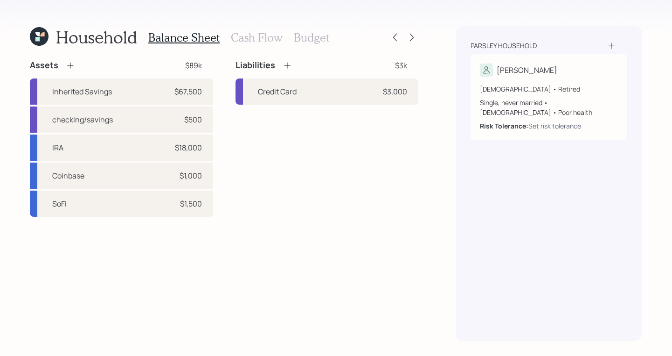
drag, startPoint x: 308, startPoint y: 39, endPoint x: 410, endPoint y: 21, distance: 102.9
click at [308, 39] on h3 "Budget" at bounding box center [311, 38] width 35 height 14
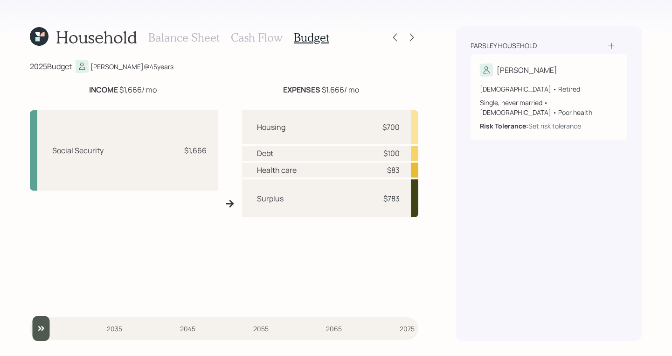
click at [462, 173] on div "Parsley household Charles 45 years old • Retired Single, never married • Male •…" at bounding box center [549, 183] width 187 height 315
click at [590, 219] on div "Parsley household Charles 45 years old • Retired Single, never married • Male •…" at bounding box center [549, 183] width 187 height 315
click at [246, 43] on h3 "Cash Flow" at bounding box center [257, 38] width 52 height 14
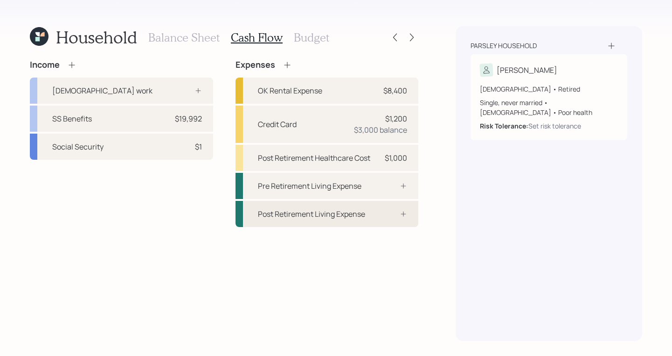
click at [308, 217] on div "Post Retirement Living Expense" at bounding box center [311, 213] width 107 height 11
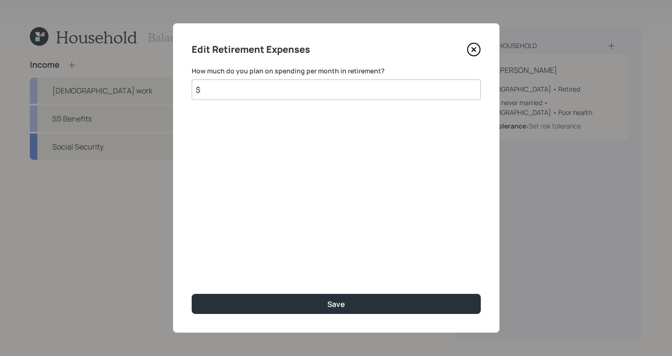
click at [248, 94] on input "$" at bounding box center [336, 89] width 289 height 21
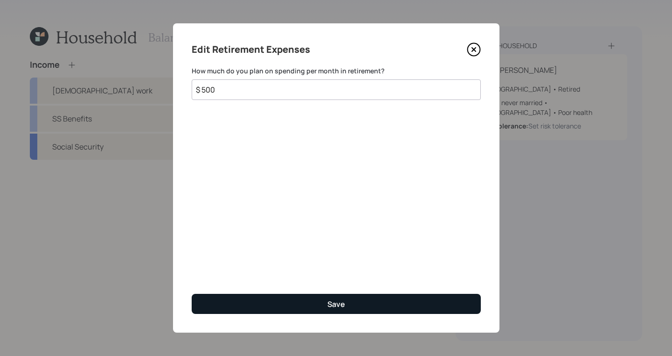
type input "$ 500"
click at [345, 307] on button "Save" at bounding box center [336, 304] width 289 height 20
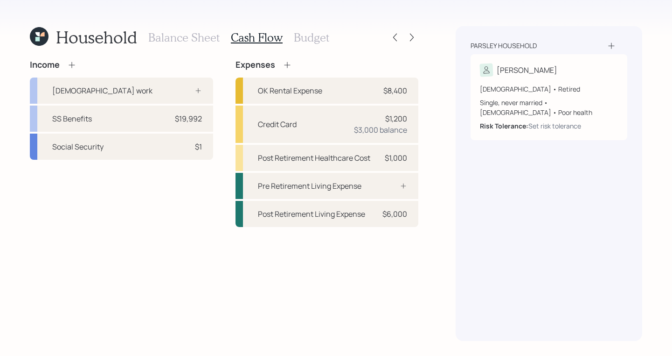
click at [316, 44] on div "Balance Sheet Cash Flow Budget" at bounding box center [238, 37] width 181 height 22
click at [418, 39] on div at bounding box center [404, 37] width 30 height 13
click at [407, 43] on div at bounding box center [404, 37] width 30 height 13
click at [408, 43] on div at bounding box center [404, 37] width 30 height 13
click at [407, 42] on div at bounding box center [404, 37] width 30 height 13
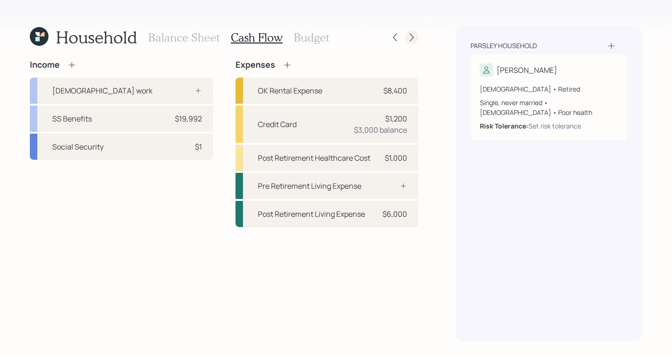
click at [414, 36] on icon at bounding box center [411, 37] width 9 height 9
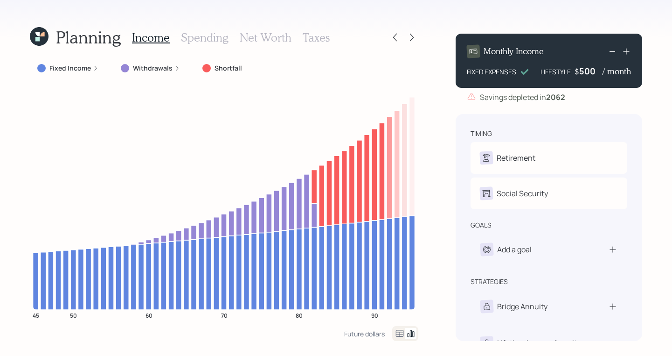
click at [88, 67] on label "Fixed Income" at bounding box center [70, 67] width 42 height 9
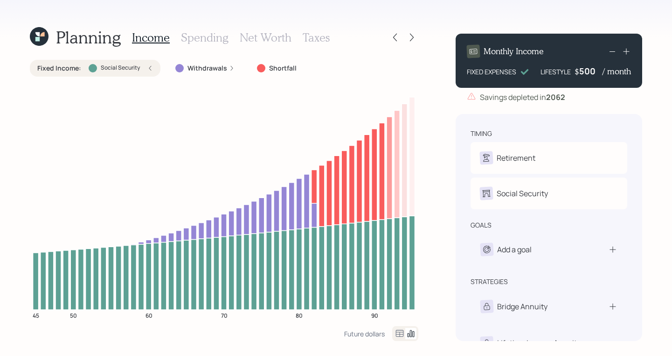
click at [148, 69] on icon at bounding box center [150, 68] width 6 height 6
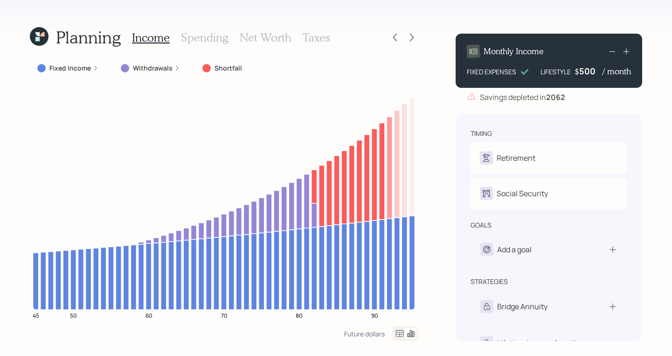
click at [181, 65] on div "Withdrawals" at bounding box center [150, 68] width 74 height 17
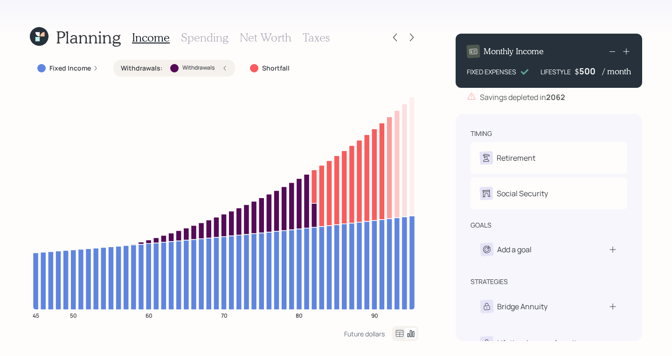
click at [610, 49] on icon at bounding box center [612, 51] width 11 height 11
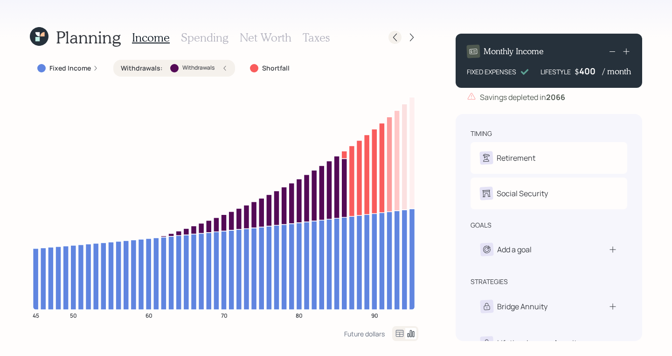
click at [397, 39] on icon at bounding box center [395, 37] width 9 height 9
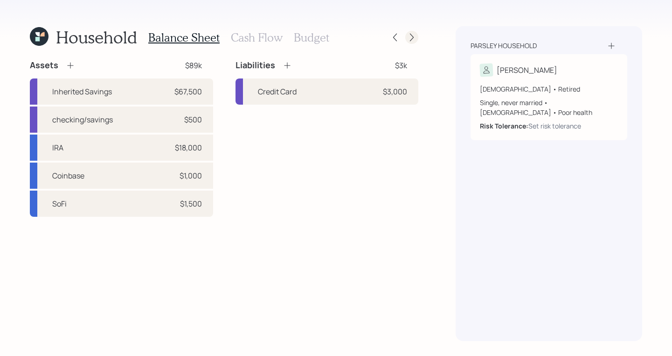
click at [409, 36] on icon at bounding box center [411, 37] width 9 height 9
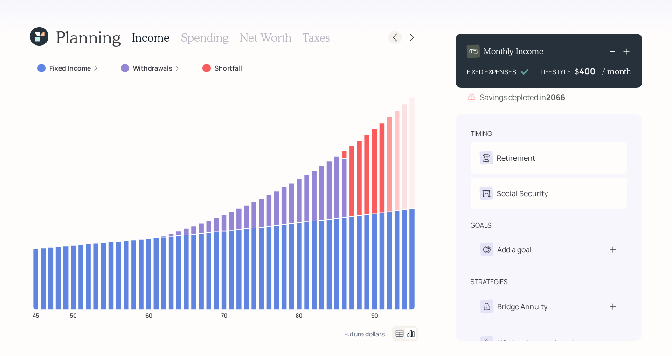
click at [398, 35] on icon at bounding box center [395, 37] width 9 height 9
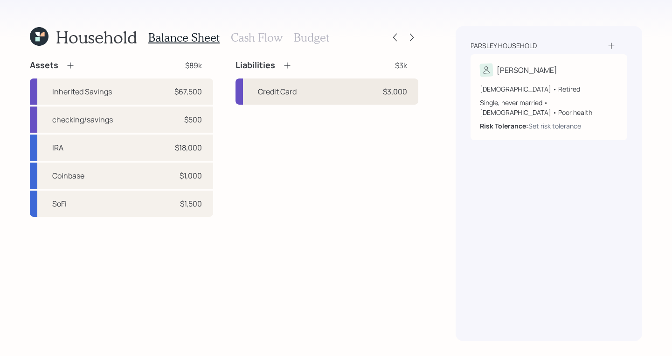
click at [342, 87] on div "Credit Card $3,000" at bounding box center [327, 91] width 183 height 26
select select "credit_card"
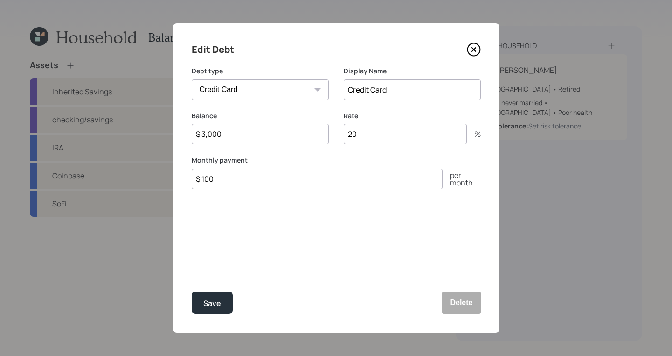
click at [471, 51] on icon at bounding box center [474, 49] width 14 height 14
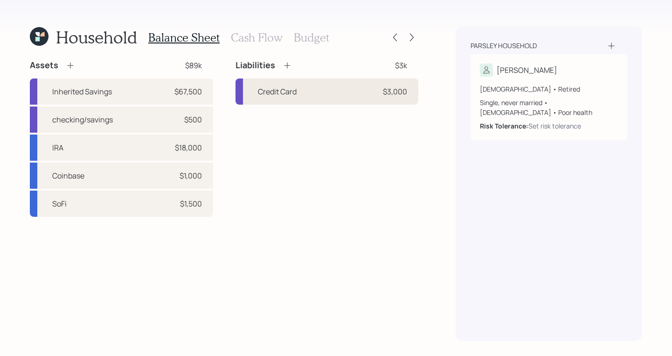
click at [270, 95] on div "Credit Card" at bounding box center [277, 91] width 39 height 11
select select "credit_card"
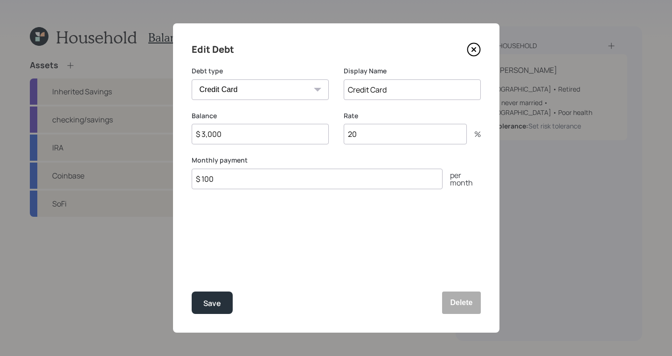
click at [474, 53] on icon at bounding box center [474, 49] width 14 height 14
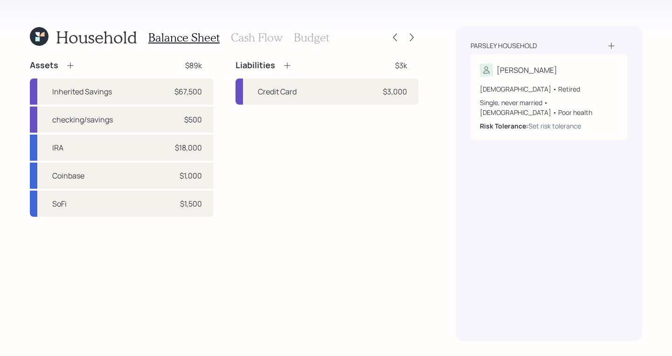
click at [600, 289] on div "Parsley household Charles 45 years old • Retired Single, never married • Male •…" at bounding box center [549, 183] width 187 height 315
click at [321, 80] on div "Credit Card $3,000" at bounding box center [327, 91] width 183 height 26
select select "credit_card"
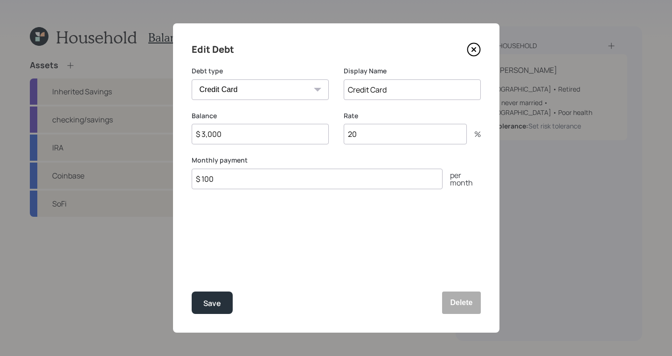
click at [408, 90] on input "Credit Card" at bounding box center [412, 89] width 137 height 21
type input "Credit Card - Capital One"
click at [209, 306] on div "Save" at bounding box center [212, 303] width 18 height 13
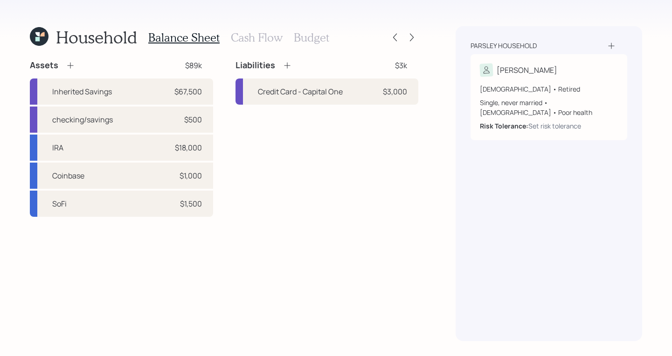
click at [287, 66] on icon at bounding box center [287, 66] width 6 height 6
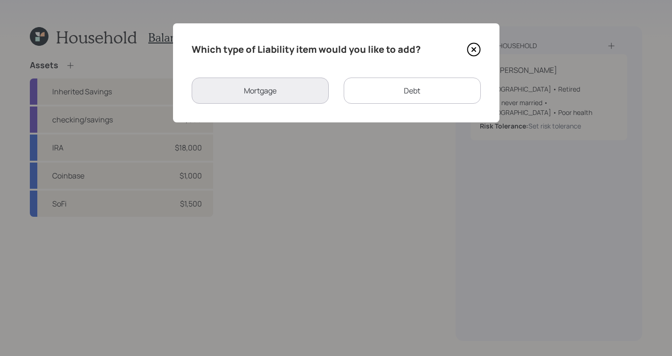
click at [378, 86] on div "Debt" at bounding box center [412, 90] width 137 height 26
select select "credit_card"
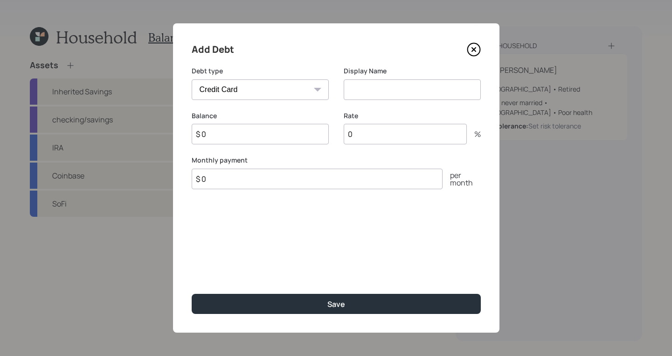
click at [451, 88] on input at bounding box center [412, 89] width 137 height 21
type input "Collections for Credit Card"
click at [283, 143] on input "$ 0" at bounding box center [260, 134] width 137 height 21
type input "$ 2,500"
click at [296, 180] on input "$ 0" at bounding box center [317, 178] width 251 height 21
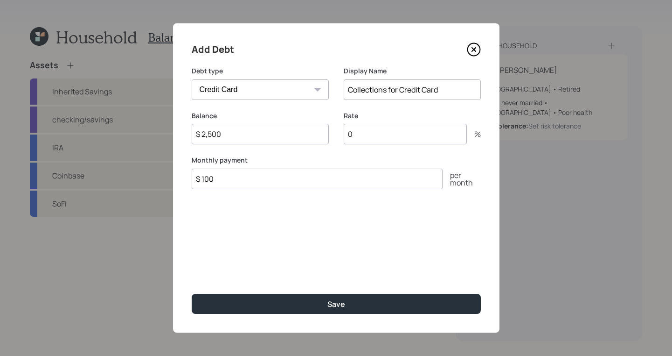
type input "$ 100"
click at [370, 315] on div "Add Debt Debt type Car Credit Card Medical Student Other Display Name Collectio…" at bounding box center [336, 177] width 327 height 309
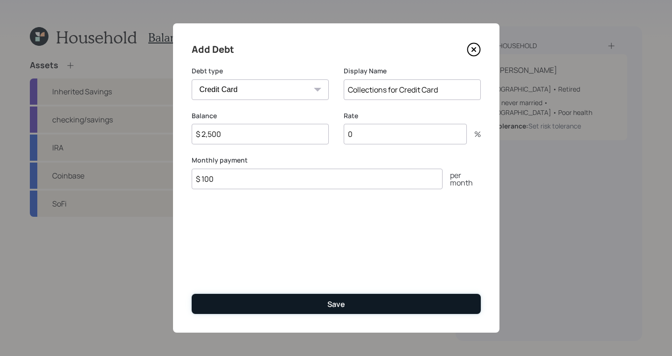
click at [370, 307] on button "Save" at bounding box center [336, 304] width 289 height 20
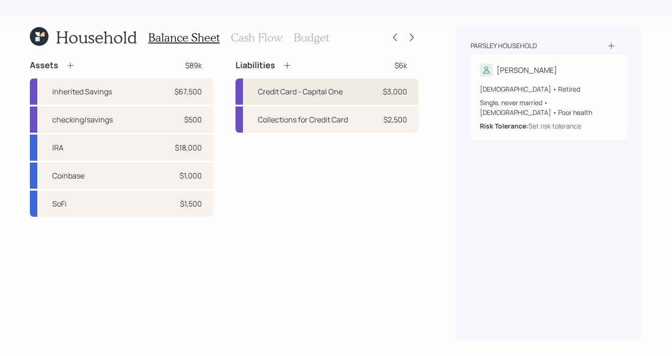
click at [368, 86] on div "Credit Card - Capital One $3,000" at bounding box center [327, 91] width 183 height 26
select select "credit_card"
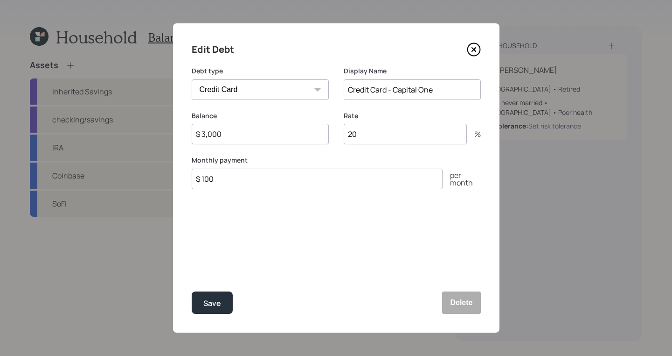
drag, startPoint x: 292, startPoint y: 133, endPoint x: 36, endPoint y: 75, distance: 262.6
click at [32, 80] on div "Edit Debt Debt type Car Credit Card Medical Student Other Display Name Credit C…" at bounding box center [336, 178] width 672 height 356
type input "$ 500"
click at [196, 299] on button "Save" at bounding box center [212, 302] width 41 height 22
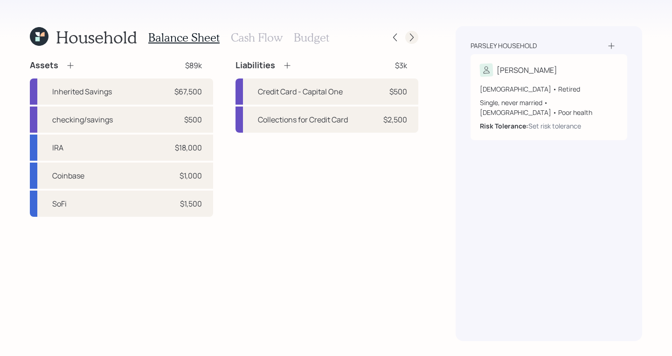
click at [416, 37] on icon at bounding box center [411, 37] width 9 height 9
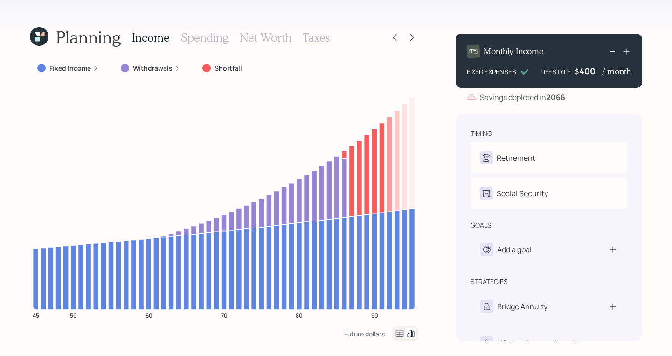
click at [416, 37] on icon at bounding box center [411, 37] width 9 height 9
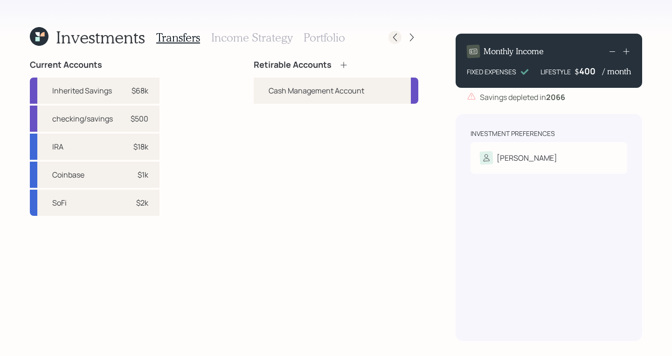
click at [399, 36] on icon at bounding box center [395, 37] width 9 height 9
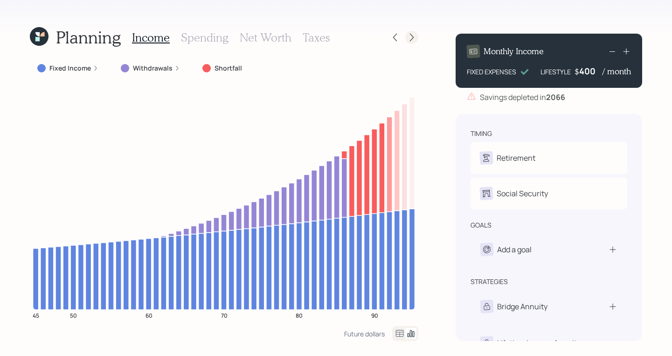
click at [415, 38] on icon at bounding box center [411, 37] width 9 height 9
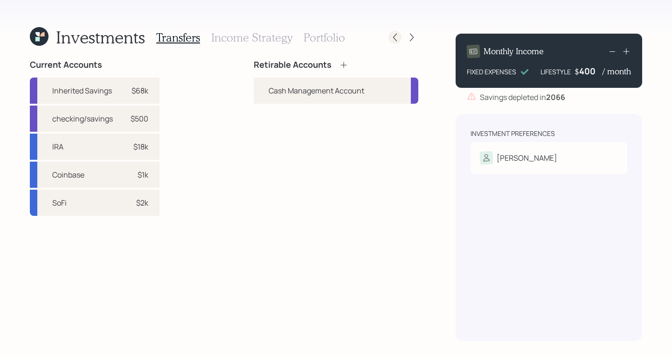
click at [392, 40] on icon at bounding box center [395, 37] width 9 height 9
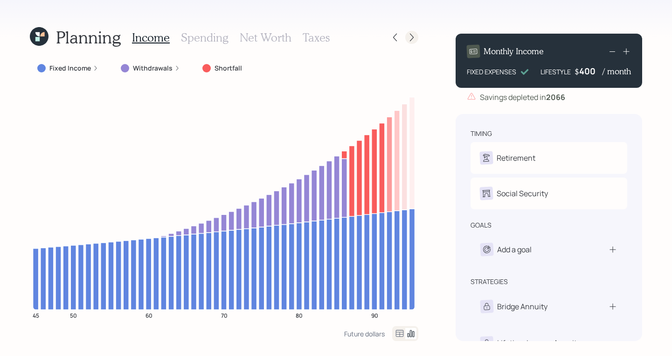
click at [415, 42] on div at bounding box center [412, 37] width 13 height 13
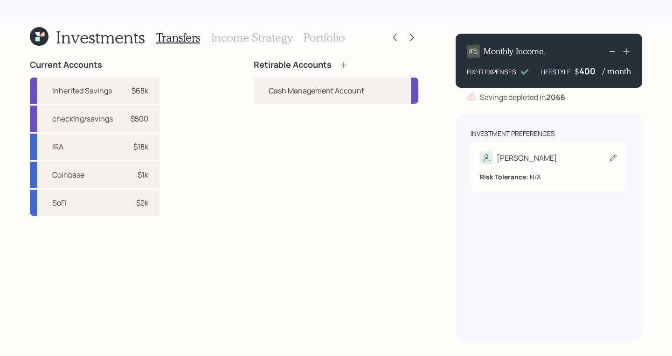
click at [560, 149] on div "Charles Risk Tolerance: N/A" at bounding box center [549, 166] width 157 height 49
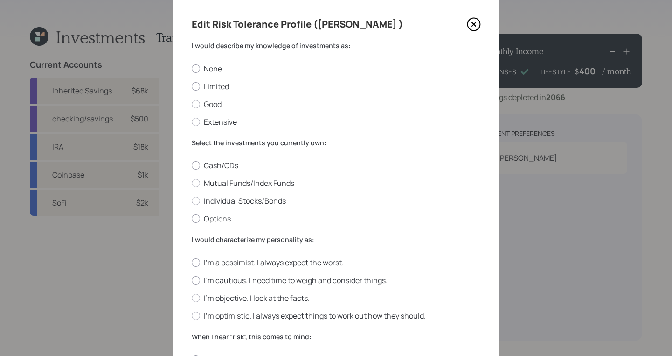
scroll to position [8, 0]
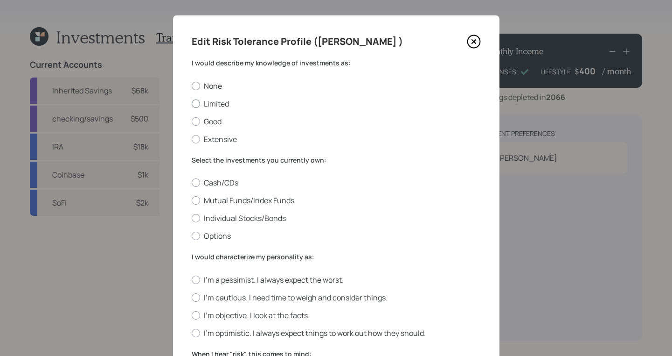
click at [193, 105] on div at bounding box center [196, 103] width 8 height 8
click at [192, 104] on input "Limited" at bounding box center [191, 103] width 0 height 0
radio input "true"
click at [192, 199] on div at bounding box center [196, 200] width 8 height 8
click at [191, 200] on input "Mutual Funds/Index Funds" at bounding box center [191, 200] width 0 height 0
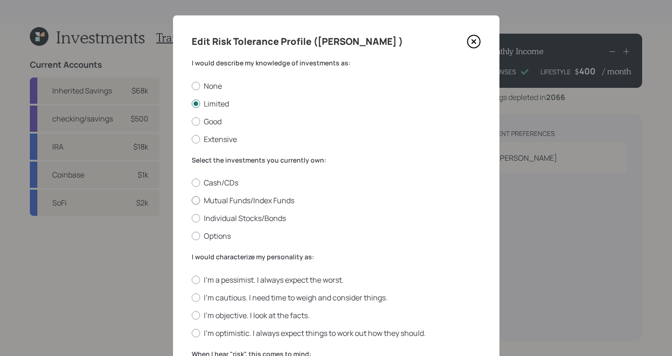
radio input "true"
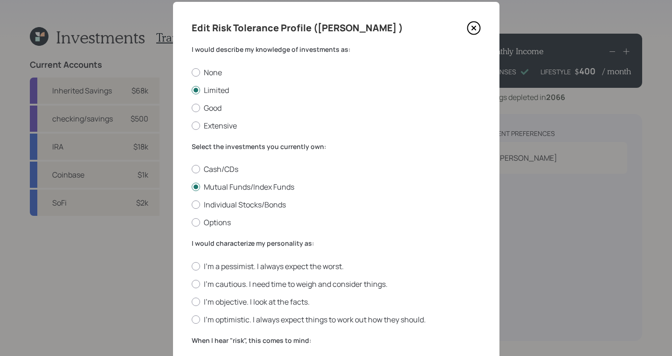
scroll to position [0, 0]
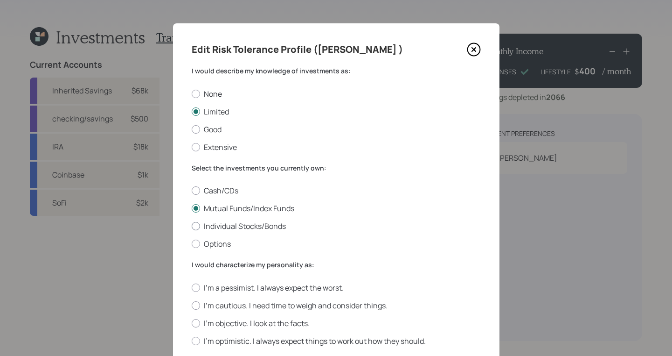
click at [192, 223] on div at bounding box center [196, 226] width 8 height 8
click at [191, 226] on input "Individual Stocks/Bonds" at bounding box center [191, 226] width 0 height 0
radio input "true"
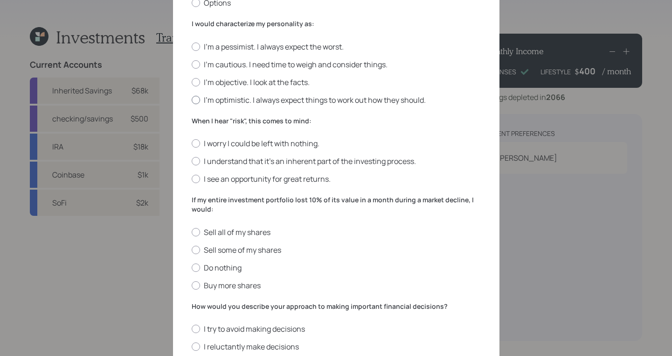
scroll to position [222, 0]
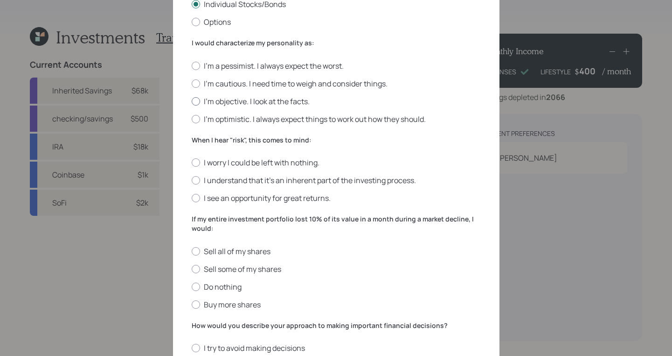
click at [198, 104] on label "I'm objective. I look at the facts." at bounding box center [336, 101] width 289 height 10
click at [192, 101] on input "I'm objective. I look at the facts." at bounding box center [191, 101] width 0 height 0
radio input "true"
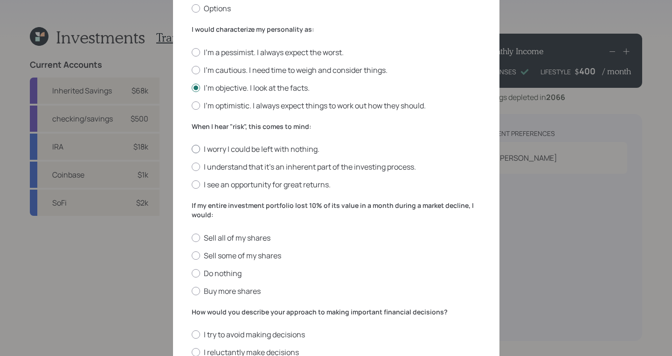
scroll to position [294, 0]
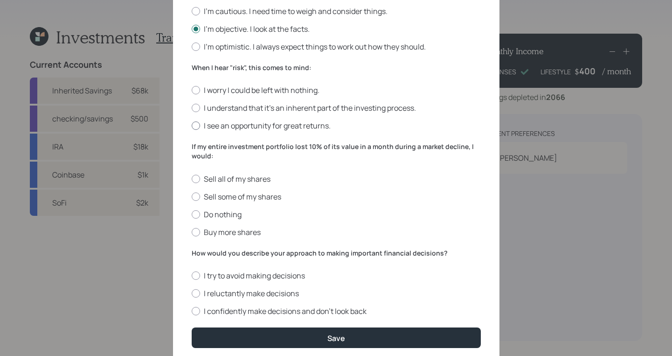
click at [192, 126] on div at bounding box center [196, 125] width 8 height 8
click at [191, 126] on input "I see an opportunity for great returns." at bounding box center [191, 126] width 0 height 0
radio input "true"
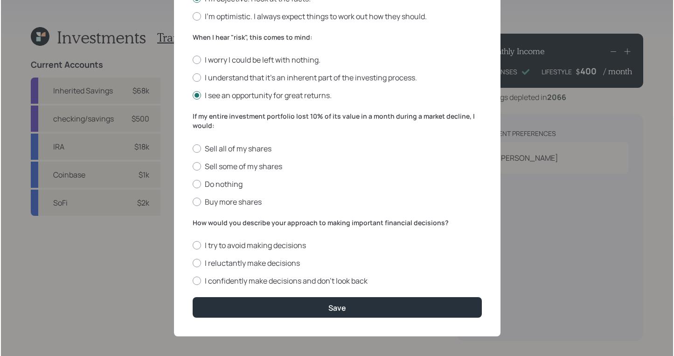
scroll to position [328, 0]
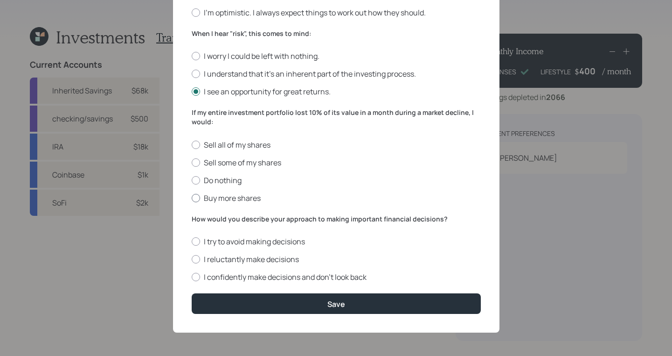
click at [200, 196] on label "Buy more shares" at bounding box center [336, 198] width 289 height 10
click at [192, 197] on input "Buy more shares" at bounding box center [191, 197] width 0 height 0
radio input "true"
click at [198, 273] on label "I confidently make decisions and don’t look back" at bounding box center [336, 277] width 289 height 10
click at [192, 277] on input "I confidently make decisions and don’t look back" at bounding box center [191, 277] width 0 height 0
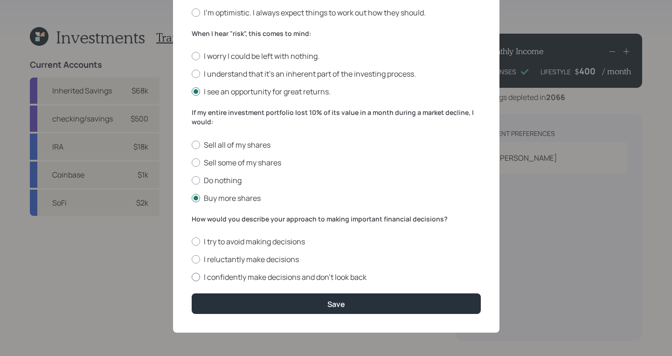
radio input "true"
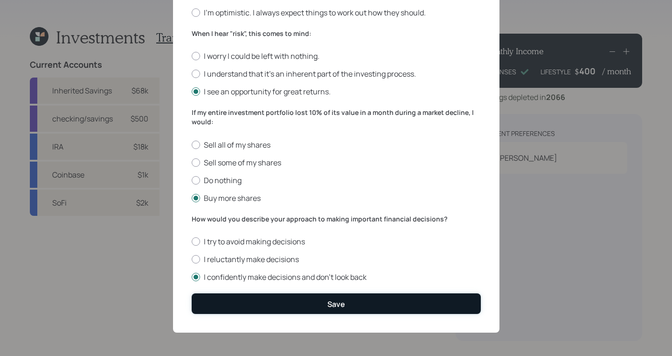
click at [364, 305] on button "Save" at bounding box center [336, 303] width 289 height 20
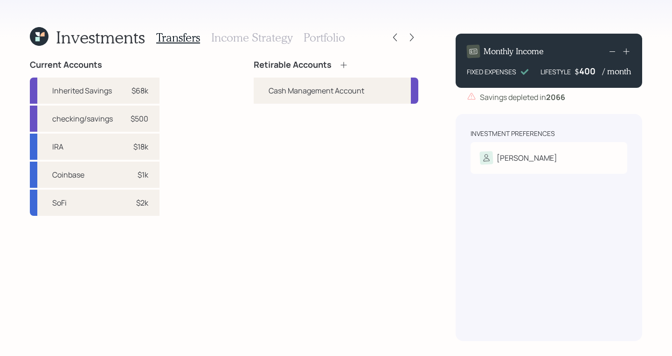
click at [342, 64] on icon at bounding box center [344, 65] width 6 height 6
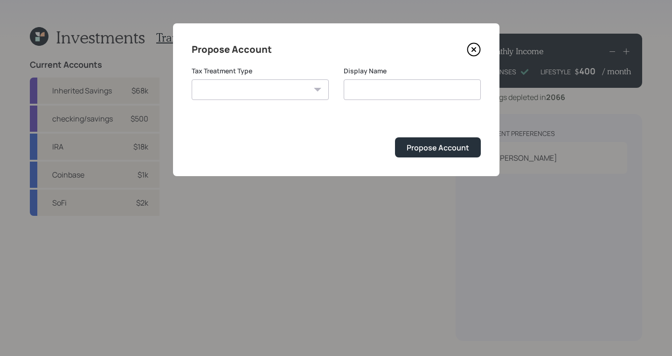
click at [299, 92] on select "Roth Taxable Traditional" at bounding box center [260, 89] width 137 height 21
select select "taxable"
click at [192, 79] on select "Roth Taxable Traditional" at bounding box center [260, 89] width 137 height 21
type input "Taxable"
click at [446, 144] on div "Propose Account" at bounding box center [438, 147] width 63 height 10
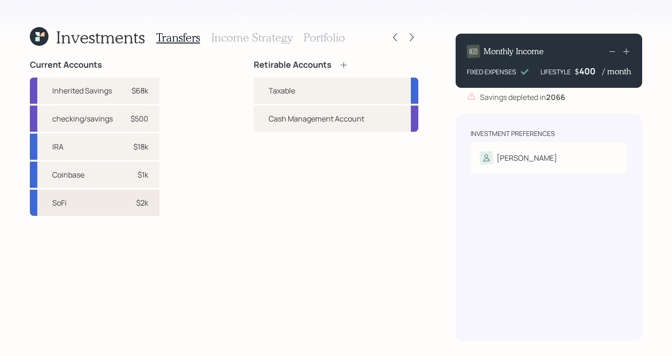
click at [145, 207] on div "$2k" at bounding box center [142, 202] width 12 height 11
click at [277, 91] on div "Taxable" at bounding box center [282, 90] width 27 height 11
select select "85d955f3-57b9-411b-a3a9-aae1f0f3d65f"
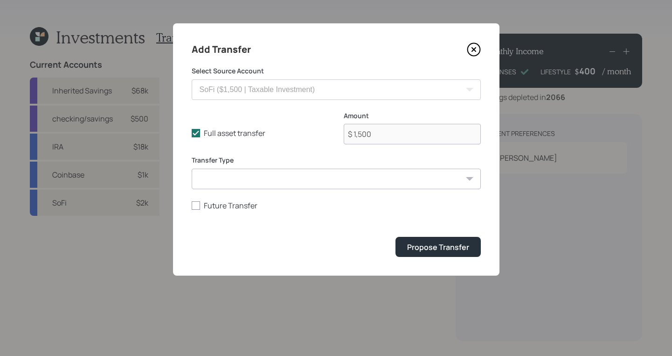
click at [273, 179] on select "ACAT Transfer Non ACAT Transfer Capitalize Rollover Rollover Deposit" at bounding box center [336, 178] width 289 height 21
select select "acat_transfer"
click at [192, 168] on select "ACAT Transfer Non ACAT Transfer Capitalize Rollover Rollover Deposit" at bounding box center [336, 178] width 289 height 21
click at [448, 250] on div "Propose Transfer" at bounding box center [438, 247] width 62 height 10
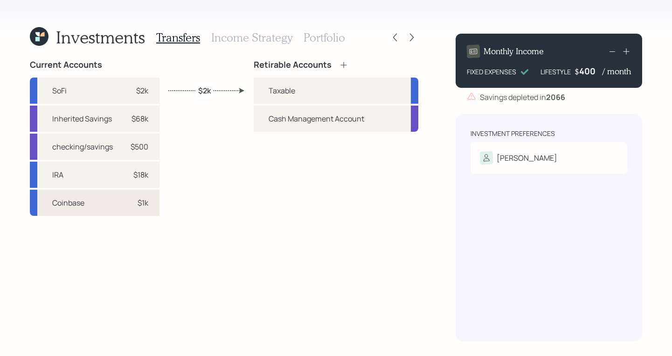
click at [121, 206] on div "$1k" at bounding box center [134, 202] width 28 height 11
click at [279, 92] on div "Taxable" at bounding box center [282, 90] width 27 height 11
select select "e7a7eb13-0ff4-4f0c-ae9d-8306145e343b"
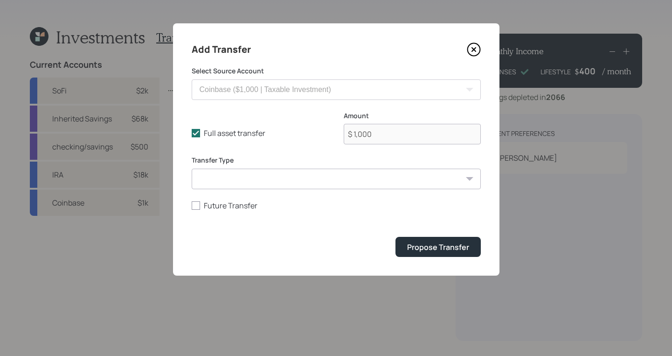
click at [309, 186] on select "ACAT Transfer Non ACAT Transfer Capitalize Rollover Rollover Deposit" at bounding box center [336, 178] width 289 height 21
select select "acat_transfer"
click at [192, 168] on select "ACAT Transfer Non ACAT Transfer Capitalize Rollover Rollover Deposit" at bounding box center [336, 178] width 289 height 21
click at [441, 246] on div "Propose Transfer" at bounding box center [438, 247] width 62 height 10
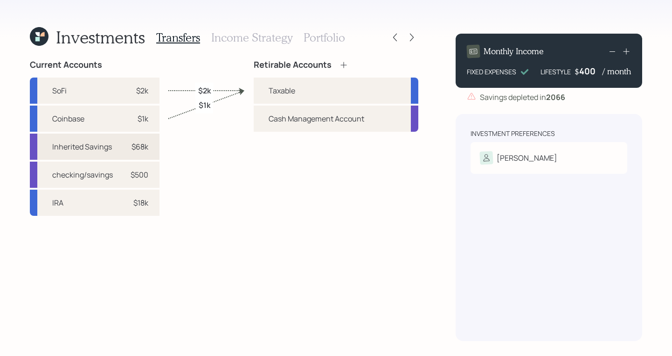
click at [124, 147] on div "$68k" at bounding box center [134, 146] width 28 height 11
click at [279, 95] on div "Taxable" at bounding box center [282, 90] width 27 height 11
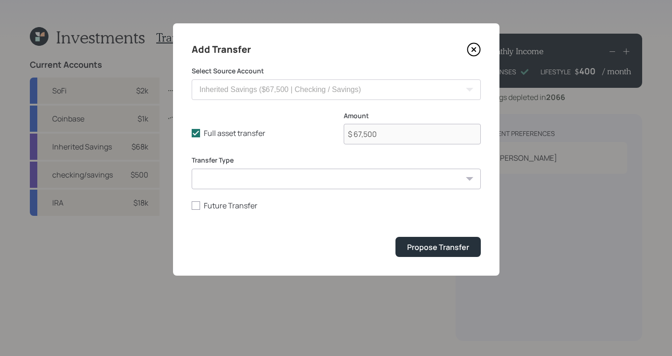
click at [249, 178] on select "ACAT Transfer Non ACAT Transfer Capitalize Rollover Rollover Deposit" at bounding box center [336, 178] width 289 height 21
select select "deposit"
click at [192, 168] on select "ACAT Transfer Non ACAT Transfer Capitalize Rollover Rollover Deposit" at bounding box center [336, 178] width 289 height 21
click at [196, 137] on icon at bounding box center [196, 133] width 8 height 8
click at [192, 133] on input "Full asset transfer" at bounding box center [191, 133] width 0 height 0
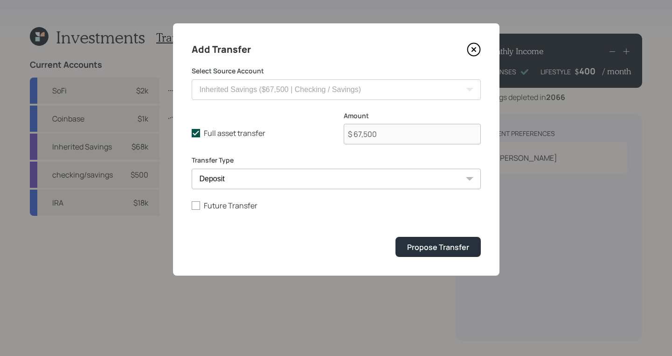
checkbox input "false"
drag, startPoint x: 384, startPoint y: 131, endPoint x: 287, endPoint y: 124, distance: 97.8
click at [286, 124] on div "Full asset transfer Check this option when we expect the entire asset to be tra…" at bounding box center [336, 133] width 289 height 45
type input "$ 55,000"
click at [432, 244] on div "Propose Transfer" at bounding box center [438, 247] width 62 height 10
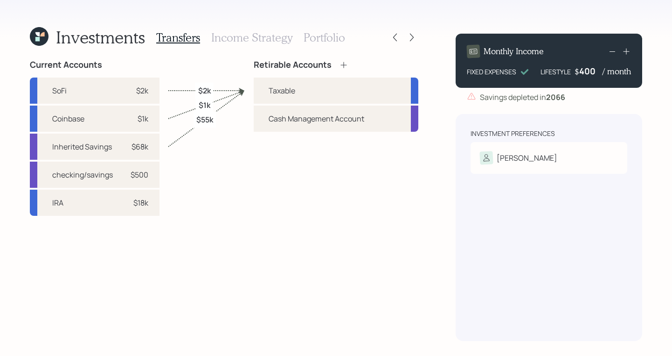
click at [345, 66] on icon at bounding box center [343, 64] width 9 height 9
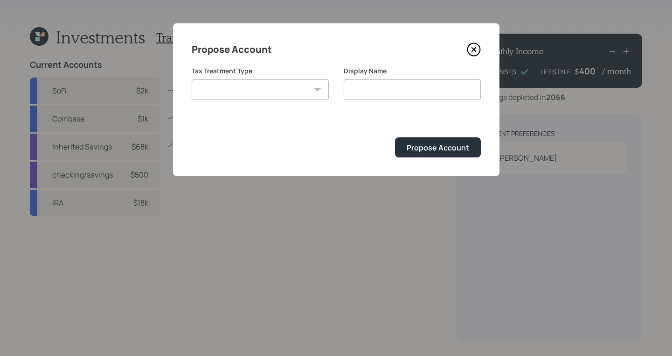
click at [304, 93] on select "Roth Taxable Traditional" at bounding box center [260, 89] width 137 height 21
select select "traditional"
click at [192, 79] on select "Roth Taxable Traditional" at bounding box center [260, 89] width 137 height 21
type input "Traditional"
click at [427, 157] on button "Propose Account" at bounding box center [438, 147] width 86 height 20
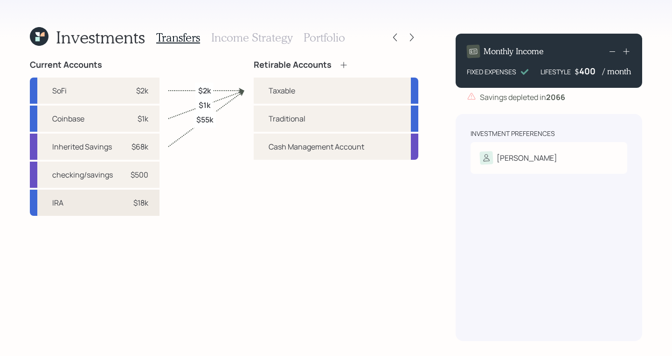
click at [115, 203] on div "IRA $18k" at bounding box center [95, 202] width 130 height 26
click at [280, 112] on div "Traditional" at bounding box center [336, 118] width 165 height 26
select select "21294766-1331-4784-9aec-7cdb553fb084"
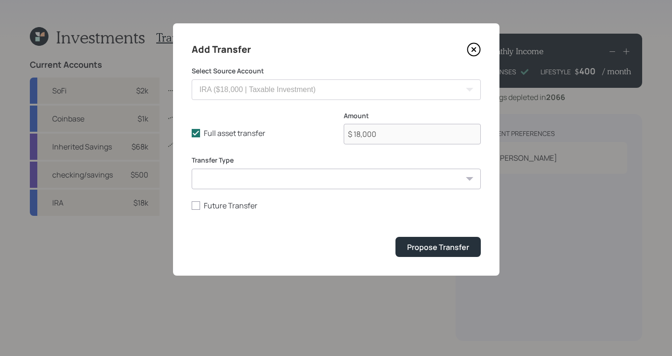
click at [216, 189] on form "Select Source Account Inherited Savings ($67,500 | Checking / Savings) checking…" at bounding box center [336, 161] width 289 height 190
click at [221, 184] on select "ACAT Transfer Non ACAT Transfer Capitalize Rollover Rollover Deposit" at bounding box center [336, 178] width 289 height 21
select select "acat_transfer"
click at [192, 168] on select "ACAT Transfer Non ACAT Transfer Capitalize Rollover Rollover Deposit" at bounding box center [336, 178] width 289 height 21
click at [457, 252] on div "Propose Transfer" at bounding box center [438, 247] width 62 height 10
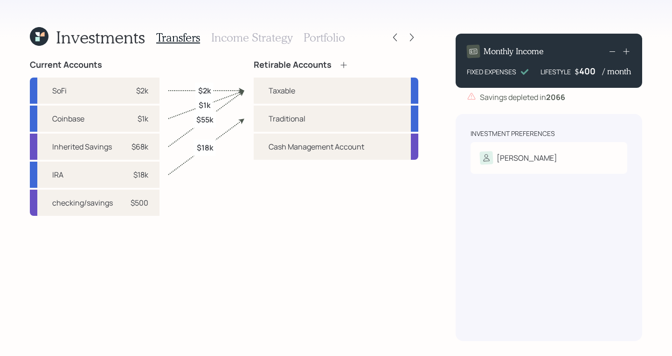
click at [262, 34] on h3 "Income Strategy" at bounding box center [251, 38] width 81 height 14
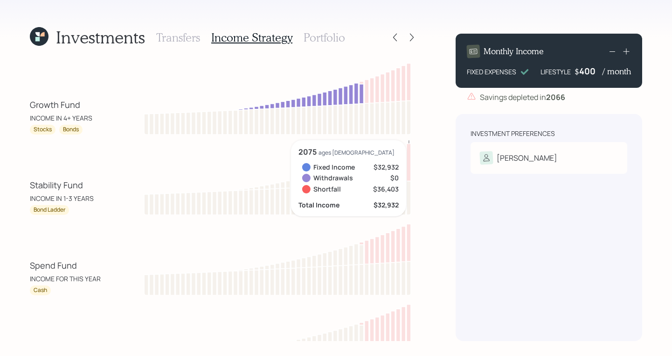
click at [322, 33] on h3 "Portfolio" at bounding box center [325, 38] width 42 height 14
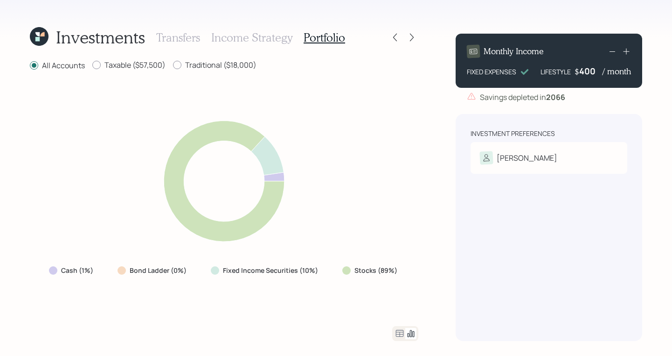
drag, startPoint x: 185, startPoint y: 65, endPoint x: 259, endPoint y: 56, distance: 73.8
click at [259, 56] on div "Investments Transfers Income Strategy Portfolio All Accounts Taxable ($57,500) …" at bounding box center [224, 183] width 389 height 315
click at [272, 66] on div "All Accounts Taxable ($57,500) Traditional ($18,000)" at bounding box center [224, 66] width 389 height 12
drag, startPoint x: 105, startPoint y: 68, endPoint x: 161, endPoint y: 68, distance: 56.5
click at [161, 68] on label "Taxable ($57,500)" at bounding box center [128, 65] width 73 height 10
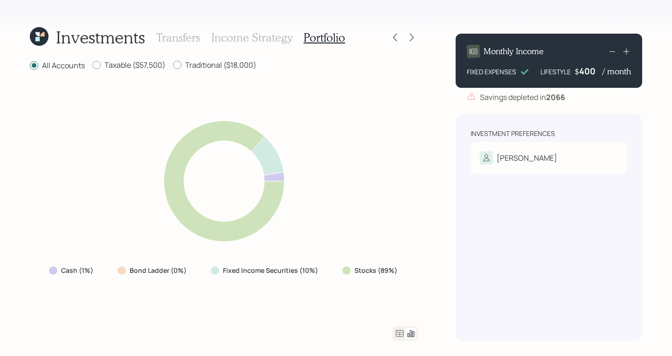
click at [245, 44] on div "Transfers Income Strategy Portfolio" at bounding box center [250, 37] width 189 height 22
click at [246, 42] on h3 "Income Strategy" at bounding box center [251, 38] width 81 height 14
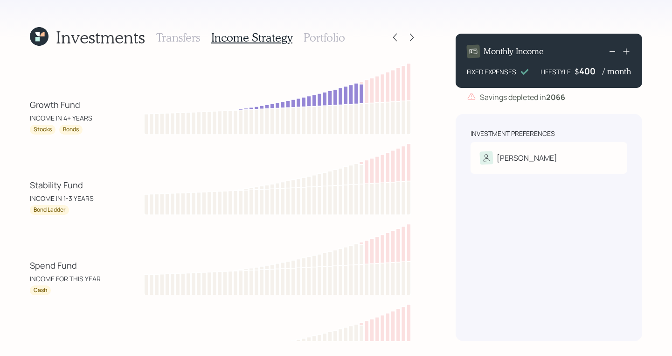
click at [180, 35] on h3 "Transfers" at bounding box center [178, 38] width 44 height 14
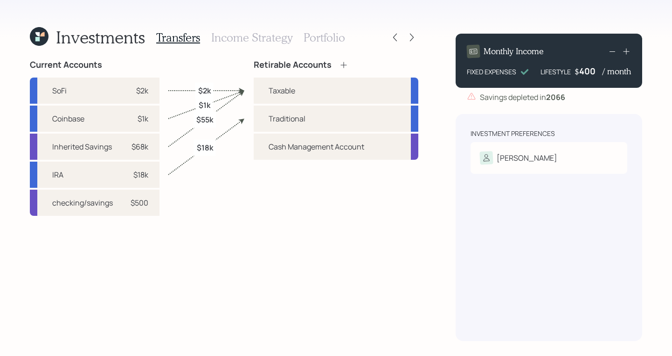
click at [331, 33] on h3 "Portfolio" at bounding box center [325, 38] width 42 height 14
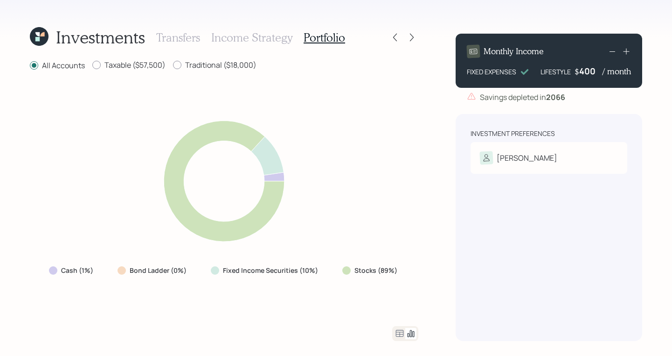
click at [181, 40] on h3 "Transfers" at bounding box center [178, 38] width 44 height 14
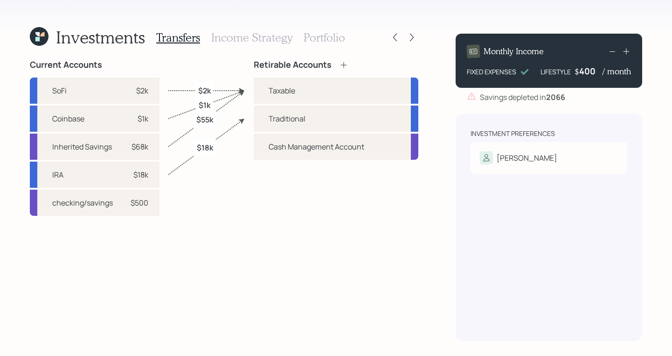
click at [238, 42] on h3 "Income Strategy" at bounding box center [251, 38] width 81 height 14
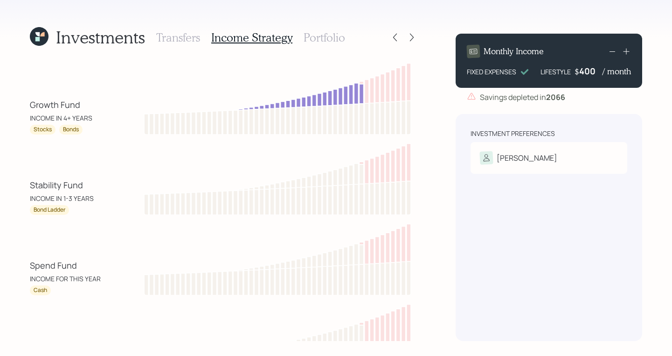
click at [318, 37] on h3 "Portfolio" at bounding box center [325, 38] width 42 height 14
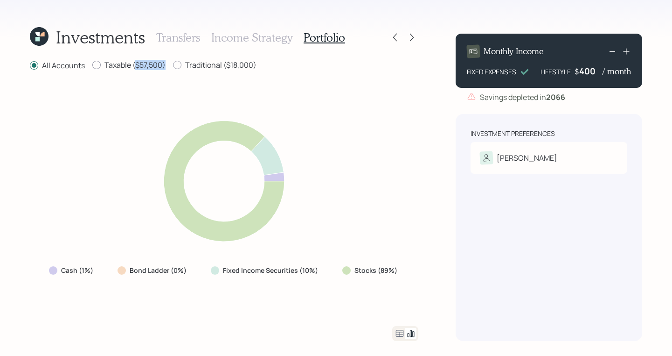
drag, startPoint x: 136, startPoint y: 70, endPoint x: 171, endPoint y: 68, distance: 34.6
click at [171, 68] on div "All Accounts Taxable ($57,500) Traditional ($18,000)" at bounding box center [224, 66] width 389 height 12
click at [168, 85] on div "Cash (1%) Bond Ladder (0%) Fixed Income Securities (10%) Stocks (89%)" at bounding box center [224, 199] width 389 height 232
drag, startPoint x: 379, startPoint y: 272, endPoint x: 406, endPoint y: 266, distance: 28.2
click at [406, 266] on div "Cash (1%) Bond Ladder (0%) Fixed Income Securities (10%) Stocks (89%)" at bounding box center [224, 199] width 389 height 232
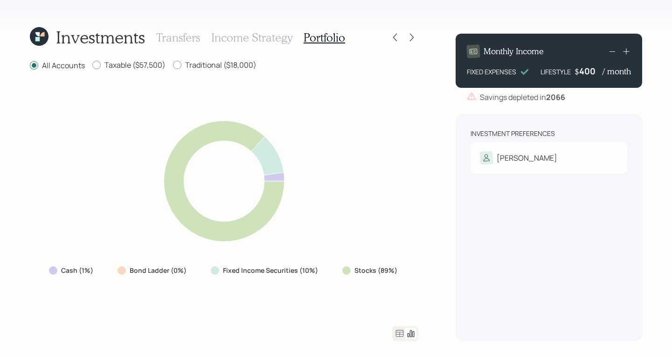
click at [414, 252] on div "Cash (1%) Bond Ladder (0%) Fixed Income Securities (10%) Stocks (89%)" at bounding box center [224, 199] width 389 height 232
drag, startPoint x: 354, startPoint y: 270, endPoint x: 402, endPoint y: 261, distance: 48.9
click at [402, 262] on div "Cash (1%) Bond Ladder (0%) Fixed Income Securities (10%) Stocks (89%)" at bounding box center [224, 270] width 365 height 17
click at [404, 266] on div "Stocks (89%)" at bounding box center [371, 270] width 72 height 17
drag, startPoint x: 380, startPoint y: 268, endPoint x: 403, endPoint y: 268, distance: 22.4
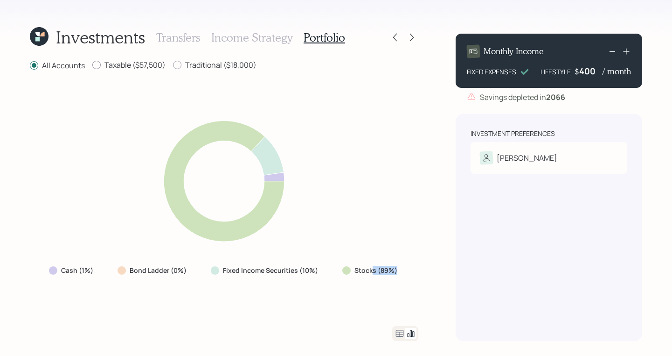
click at [403, 268] on div "Stocks (89%)" at bounding box center [371, 270] width 72 height 17
click at [418, 270] on div "Cash (1%) Bond Ladder (0%) Fixed Income Securities (10%) Stocks (89%)" at bounding box center [224, 199] width 389 height 232
drag, startPoint x: 301, startPoint y: 270, endPoint x: 329, endPoint y: 272, distance: 28.1
click at [329, 272] on div "Cash (1%) Bond Ladder (0%) Fixed Income Securities (10%) Stocks (89%)" at bounding box center [224, 270] width 365 height 17
click at [323, 289] on div "Cash (1%) Bond Ladder (0%) Fixed Income Securities (10%) Stocks (89%)" at bounding box center [224, 199] width 389 height 232
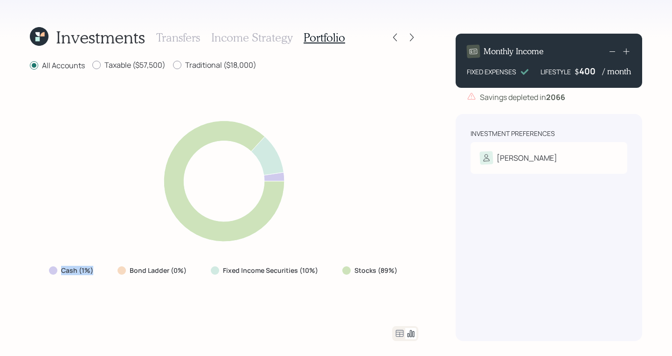
drag, startPoint x: 56, startPoint y: 272, endPoint x: 93, endPoint y: 272, distance: 36.4
click at [93, 272] on div "Cash (1%)" at bounding box center [72, 270] width 46 height 9
click at [93, 272] on label "Cash (1%)" at bounding box center [77, 270] width 32 height 9
drag, startPoint x: 97, startPoint y: 268, endPoint x: 28, endPoint y: 275, distance: 68.9
click at [28, 275] on div "Investments Transfers Income Strategy Portfolio All Accounts Taxable ($57,500) …" at bounding box center [336, 178] width 672 height 356
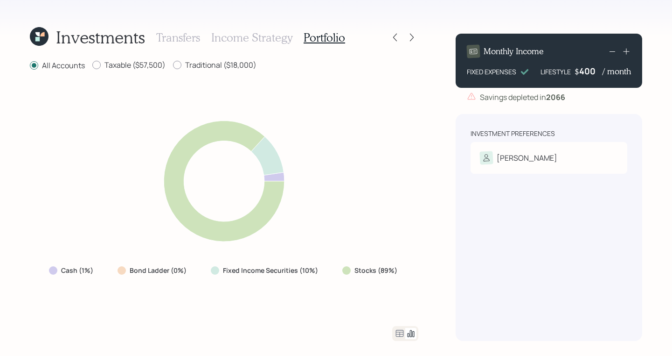
click at [93, 297] on div "Cash (1%) Bond Ladder (0%) Fixed Income Securities (10%) Stocks (89%)" at bounding box center [224, 199] width 389 height 232
drag, startPoint x: 75, startPoint y: 274, endPoint x: 101, endPoint y: 276, distance: 26.6
click at [101, 276] on div "Cash (1%)" at bounding box center [72, 270] width 61 height 17
click at [474, 288] on div "Investment Preferences Charles Risk Tolerance: Aggressive" at bounding box center [549, 227] width 187 height 227
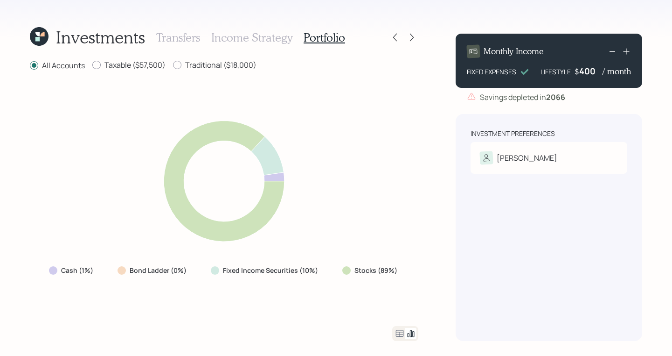
click at [411, 268] on div "Cash (1%) Bond Ladder (0%) Fixed Income Securities (10%) Stocks (89%)" at bounding box center [224, 199] width 389 height 232
click at [552, 286] on div "Investment Preferences Charles Risk Tolerance: Aggressive" at bounding box center [551, 227] width 187 height 227
click at [476, 274] on div "Investment Preferences Charles Risk Tolerance: Aggressive" at bounding box center [551, 227] width 187 height 227
click at [478, 254] on div "Investment Preferences Charles Risk Tolerance: Aggressive" at bounding box center [551, 227] width 187 height 227
click at [418, 37] on icon at bounding box center [413, 37] width 9 height 9
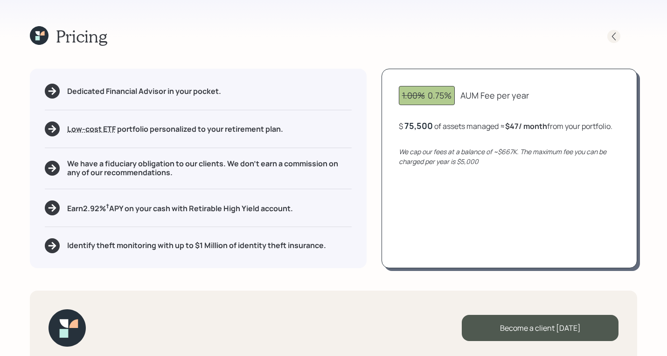
click at [618, 40] on icon at bounding box center [613, 36] width 9 height 9
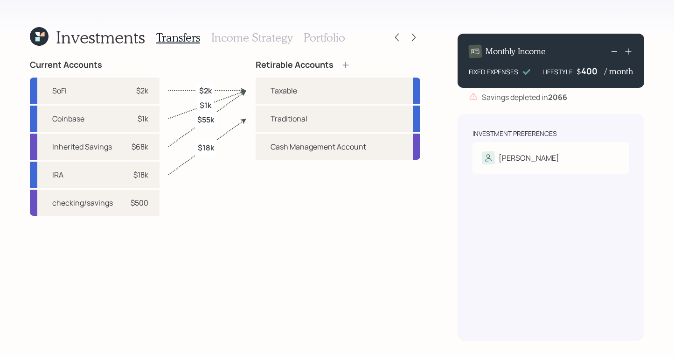
drag, startPoint x: 265, startPoint y: 42, endPoint x: 274, endPoint y: 39, distance: 10.1
click at [265, 42] on h3 "Income Strategy" at bounding box center [251, 38] width 81 height 14
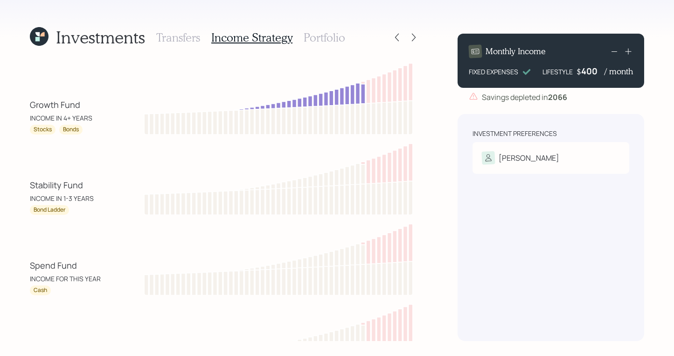
click at [323, 40] on h3 "Portfolio" at bounding box center [325, 38] width 42 height 14
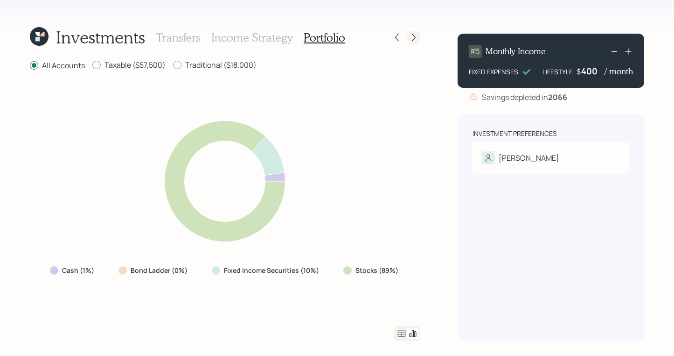
click at [412, 38] on icon at bounding box center [413, 37] width 9 height 9
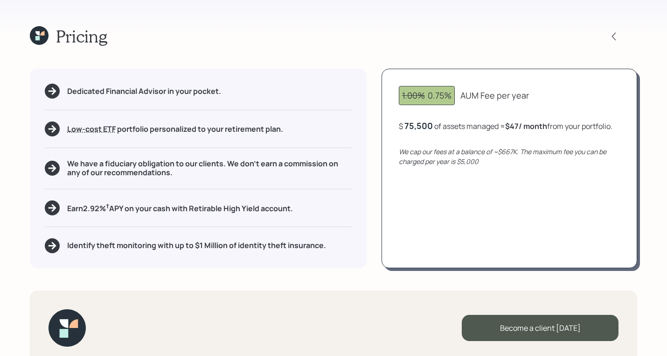
drag, startPoint x: 68, startPoint y: 89, endPoint x: 149, endPoint y: 74, distance: 82.5
click at [147, 77] on div "Dedicated Financial Advisor in your pocket. Low-cost ETF Retirable uses diversi…" at bounding box center [198, 168] width 337 height 199
drag, startPoint x: 200, startPoint y: 245, endPoint x: 263, endPoint y: 251, distance: 63.2
click at [263, 251] on div "Identify theft monitoring with up to $1 Million of identity theft insurance." at bounding box center [198, 245] width 307 height 15
click at [357, 244] on div "Dedicated Financial Advisor in your pocket. Low-cost ETF Retirable uses diversi…" at bounding box center [198, 168] width 337 height 199
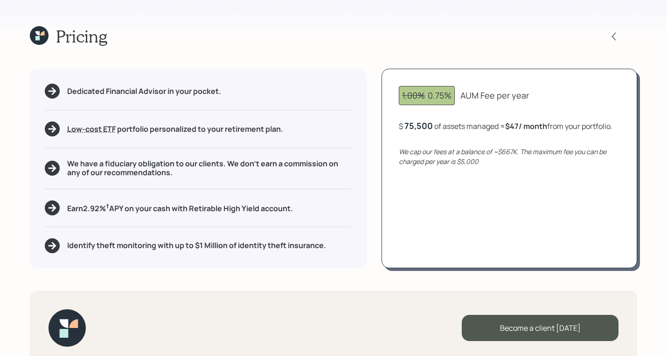
click at [386, 33] on div "Pricing" at bounding box center [334, 36] width 608 height 20
click at [518, 42] on div "Pricing" at bounding box center [334, 36] width 608 height 20
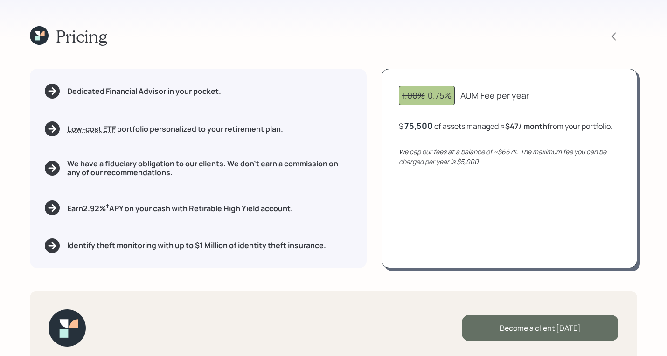
click at [537, 331] on div "Become a client today" at bounding box center [540, 328] width 157 height 26
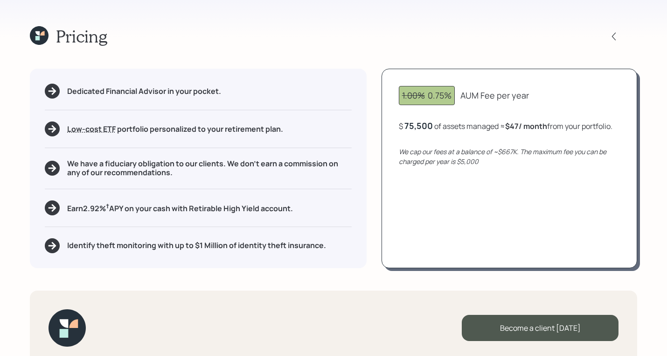
drag, startPoint x: 508, startPoint y: 333, endPoint x: 248, endPoint y: 179, distance: 301.9
click at [509, 332] on div "Become a client today" at bounding box center [540, 328] width 157 height 26
click at [37, 31] on icon at bounding box center [37, 33] width 4 height 4
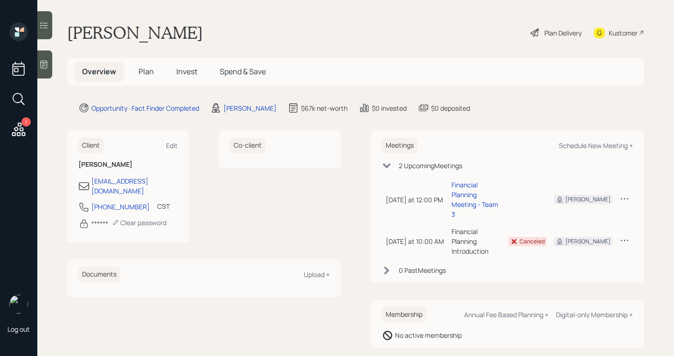
click at [189, 77] on h5 "Invest" at bounding box center [187, 72] width 36 height 20
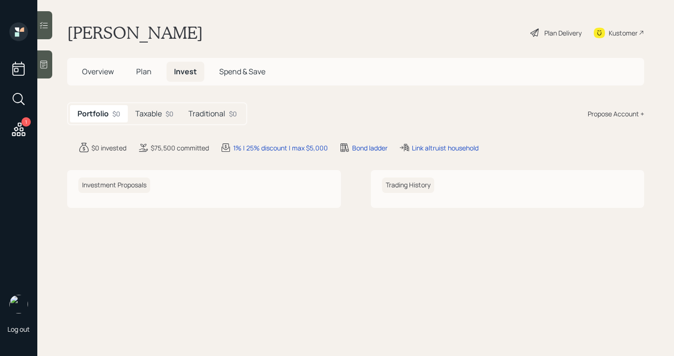
click at [152, 77] on h5 "Plan" at bounding box center [144, 72] width 30 height 20
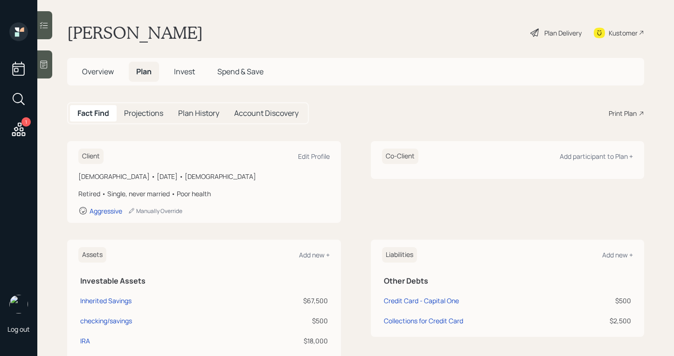
click at [189, 64] on h5 "Invest" at bounding box center [185, 72] width 36 height 20
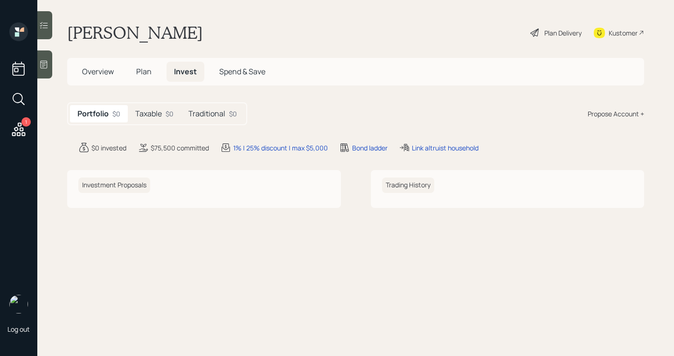
click at [164, 113] on div "Taxable $0" at bounding box center [154, 113] width 53 height 17
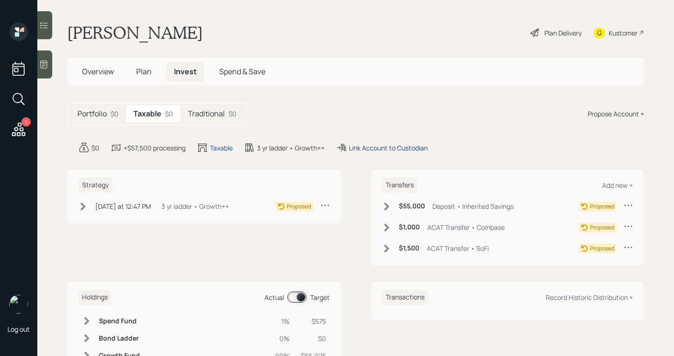
click at [371, 147] on div "Link Account to Custodian" at bounding box center [388, 148] width 79 height 10
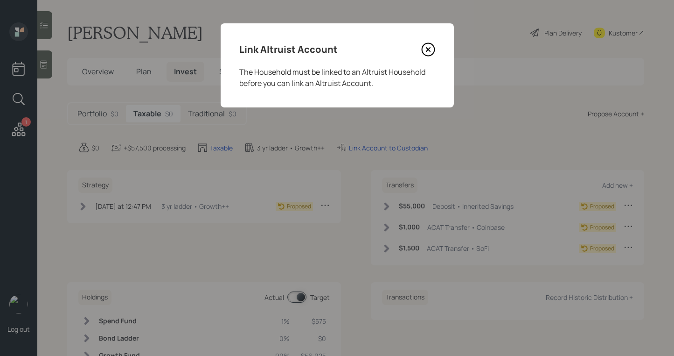
click at [434, 44] on icon at bounding box center [428, 49] width 14 height 14
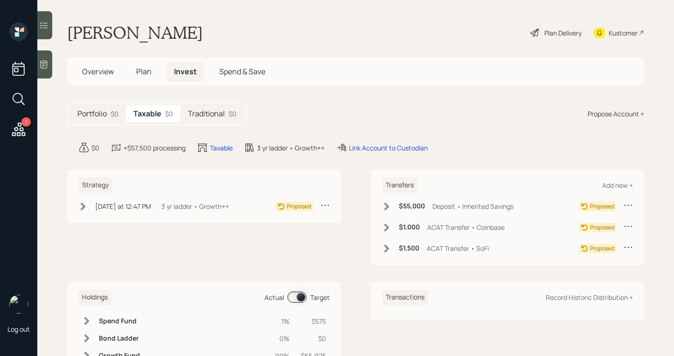
click at [112, 65] on h5 "Overview" at bounding box center [98, 72] width 47 height 20
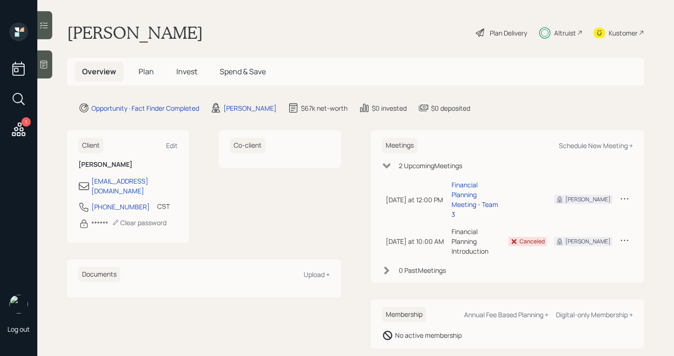
click at [154, 73] on h5 "Plan" at bounding box center [146, 72] width 30 height 20
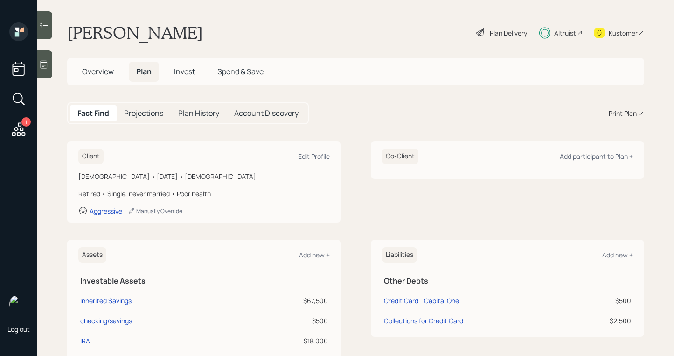
click at [188, 66] on span "Invest" at bounding box center [184, 71] width 21 height 10
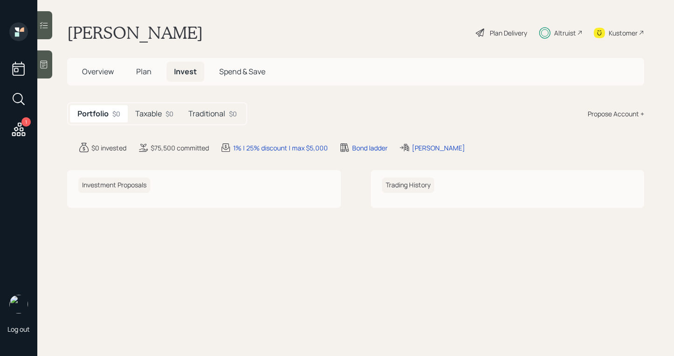
click at [145, 72] on span "Plan" at bounding box center [143, 71] width 15 height 10
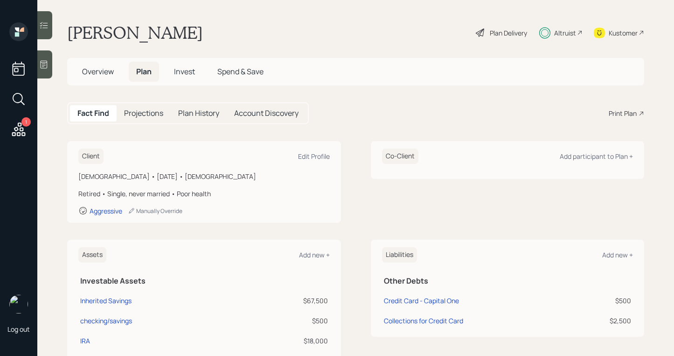
click at [197, 63] on h5 "Invest" at bounding box center [185, 72] width 36 height 20
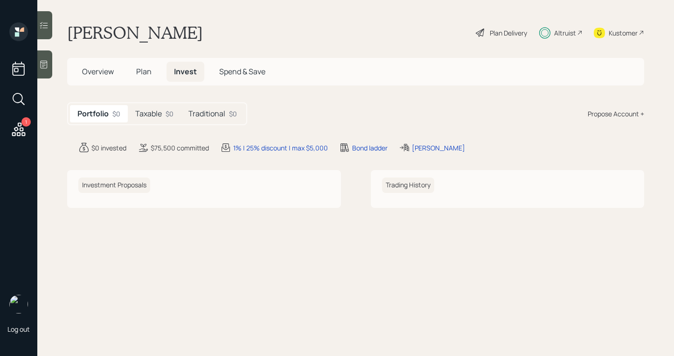
click at [196, 69] on span "Invest" at bounding box center [185, 71] width 23 height 10
click at [204, 112] on h5 "Traditional" at bounding box center [207, 113] width 37 height 9
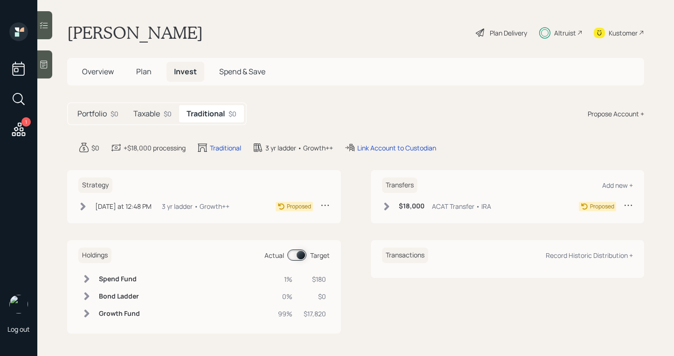
click at [352, 146] on icon at bounding box center [349, 147] width 11 height 11
click at [368, 143] on div "Link Account to Custodian" at bounding box center [396, 148] width 79 height 10
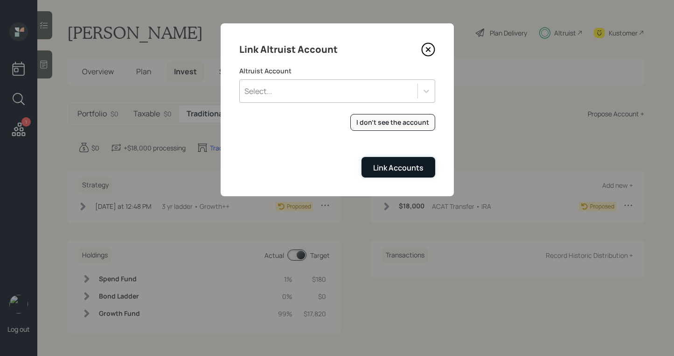
click at [385, 164] on div "Link Accounts" at bounding box center [398, 167] width 50 height 10
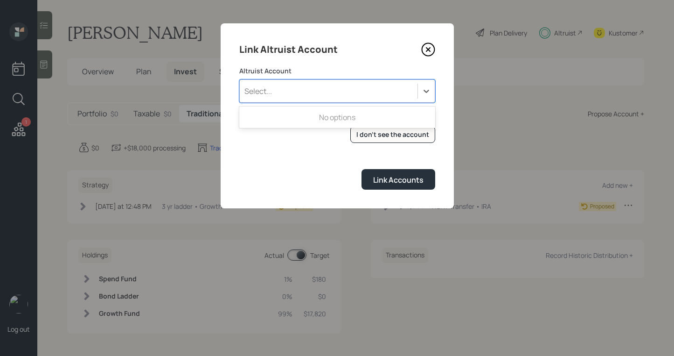
click at [367, 89] on div "Select..." at bounding box center [329, 91] width 178 height 16
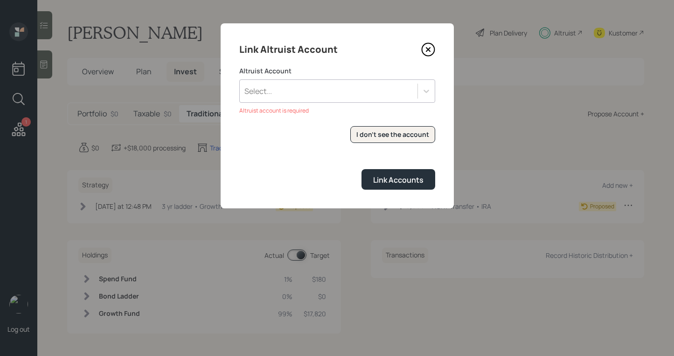
drag, startPoint x: 334, startPoint y: 162, endPoint x: 368, endPoint y: 141, distance: 40.7
click at [335, 162] on form "Altruist Account Select... Altruist account is required I don't see the account…" at bounding box center [337, 127] width 196 height 123
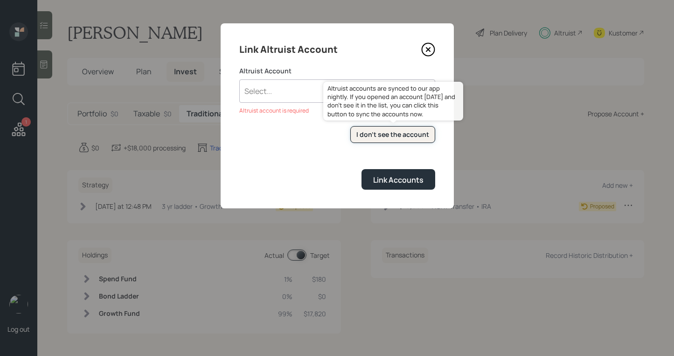
click at [380, 135] on div "I don't see the account" at bounding box center [393, 134] width 73 height 9
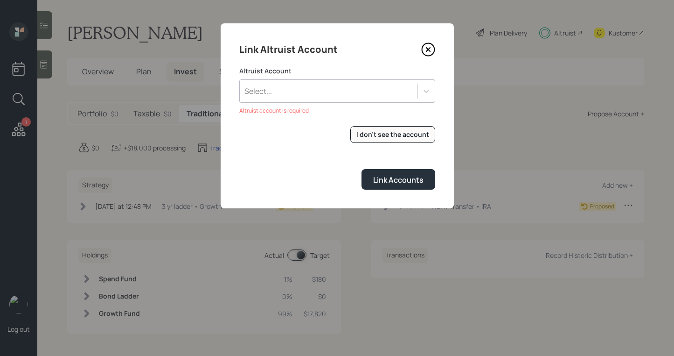
click at [428, 49] on icon at bounding box center [428, 50] width 4 height 4
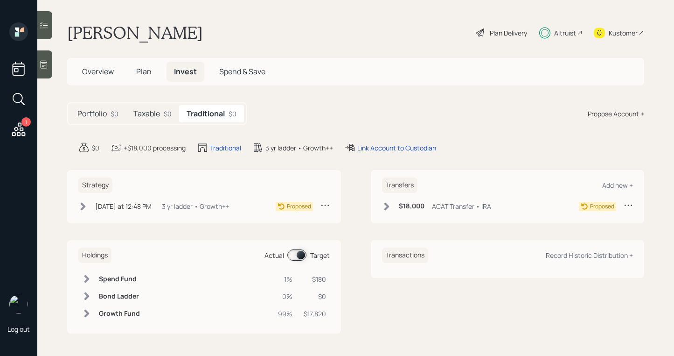
click at [482, 34] on icon at bounding box center [480, 32] width 11 height 11
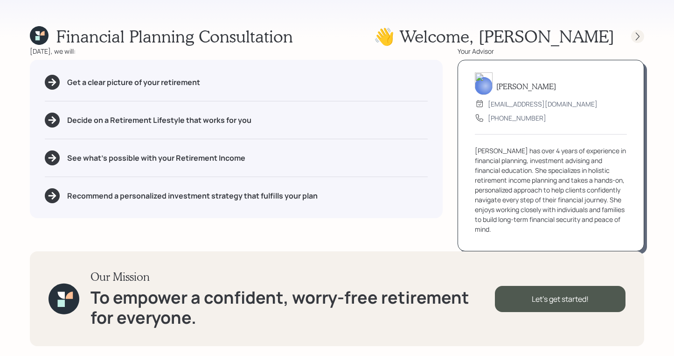
click at [631, 40] on div at bounding box center [630, 36] width 30 height 13
click at [636, 37] on icon at bounding box center [637, 36] width 9 height 9
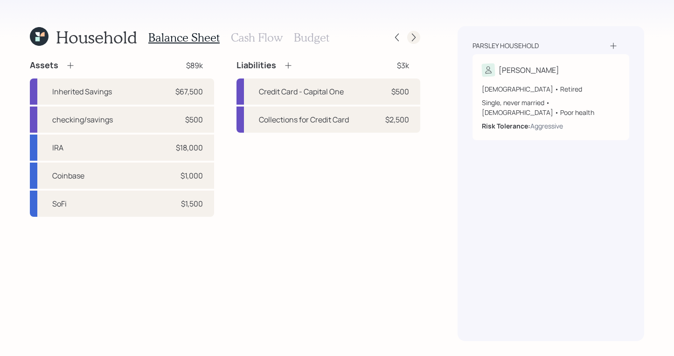
click at [418, 41] on icon at bounding box center [413, 37] width 9 height 9
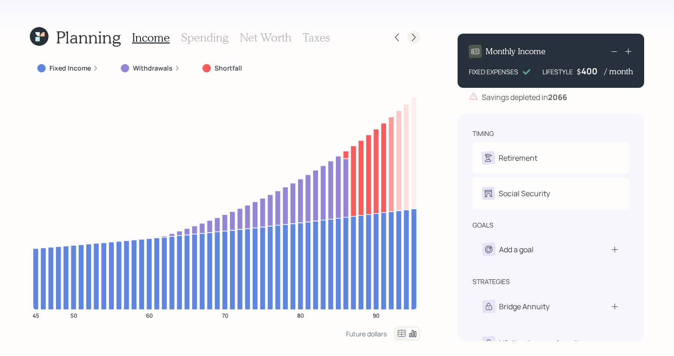
click at [411, 40] on icon at bounding box center [413, 37] width 9 height 9
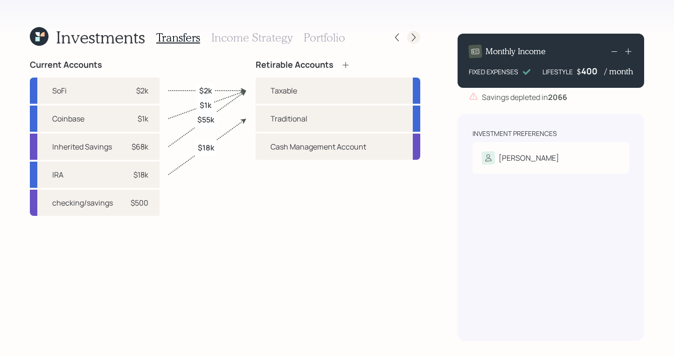
click at [412, 37] on icon at bounding box center [413, 37] width 9 height 9
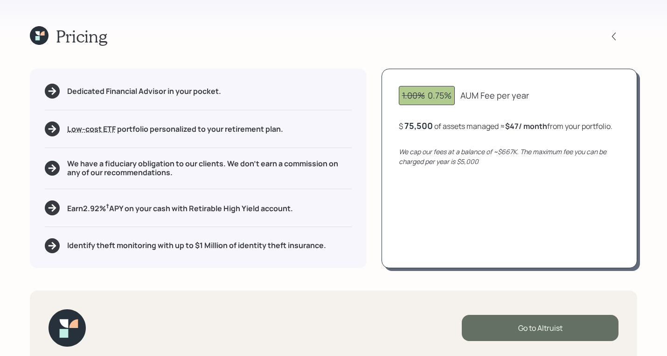
click at [526, 335] on div "Go to Altruist" at bounding box center [540, 328] width 157 height 26
click at [534, 324] on div "Go to Altruist" at bounding box center [540, 328] width 157 height 26
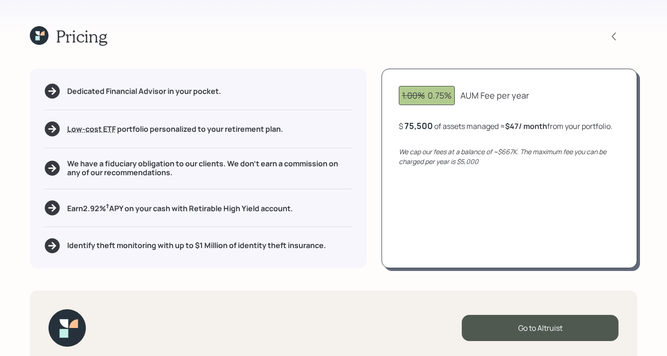
click at [33, 34] on icon at bounding box center [39, 35] width 19 height 19
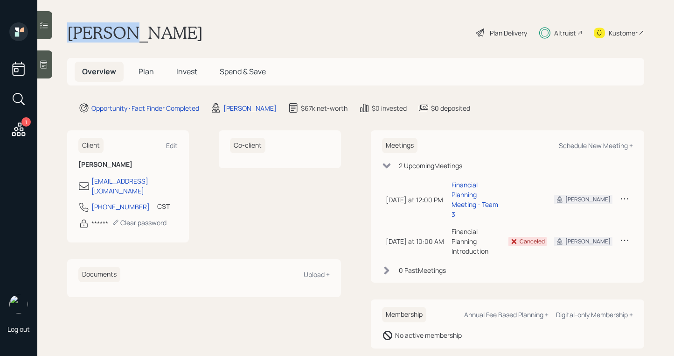
drag, startPoint x: 124, startPoint y: 35, endPoint x: 66, endPoint y: 31, distance: 58.0
click at [66, 31] on main "Charles Parsley Plan Delivery Altruist Kustomer Overview Plan Invest Spend & Sa…" at bounding box center [355, 178] width 637 height 356
copy h1 "Charles"
click at [156, 41] on h1 "Charles Parsley" at bounding box center [135, 32] width 136 height 21
drag, startPoint x: 127, startPoint y: 34, endPoint x: 176, endPoint y: 33, distance: 49.0
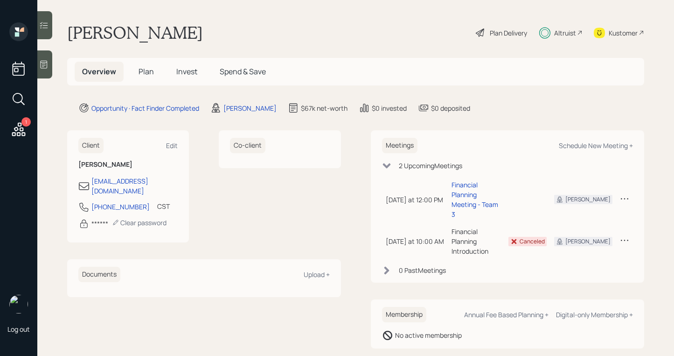
click at [176, 33] on h1 "Charles Parsley" at bounding box center [135, 32] width 136 height 21
copy h1 "Parsley"
click at [483, 33] on icon at bounding box center [480, 32] width 11 height 11
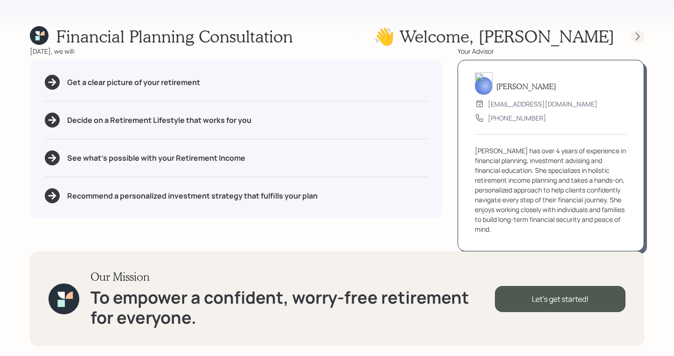
click at [633, 34] on icon at bounding box center [637, 36] width 9 height 9
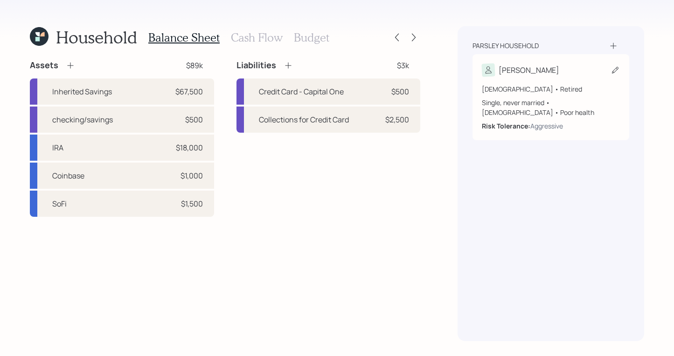
click at [559, 70] on div "Charles" at bounding box center [551, 69] width 138 height 13
select select "poor"
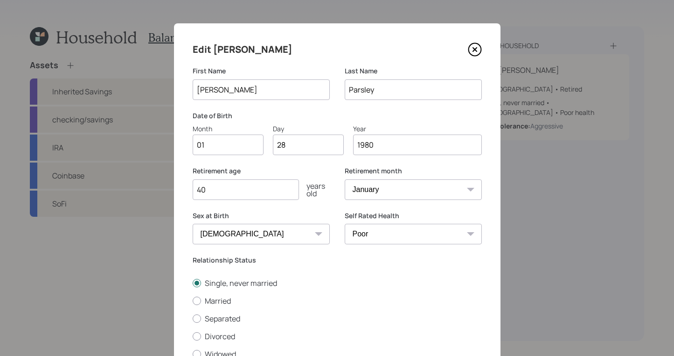
click at [472, 49] on icon at bounding box center [475, 49] width 14 height 14
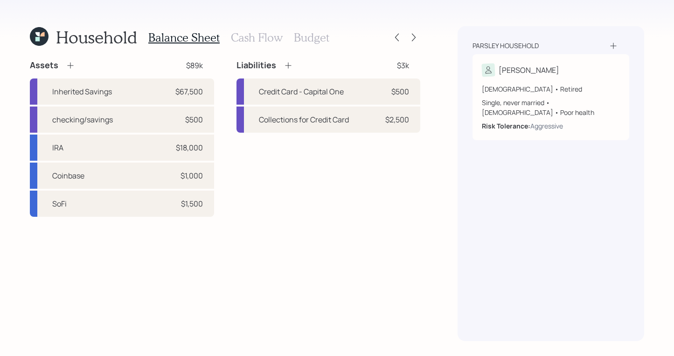
click at [39, 32] on icon at bounding box center [39, 36] width 19 height 19
